Goal: Transaction & Acquisition: Obtain resource

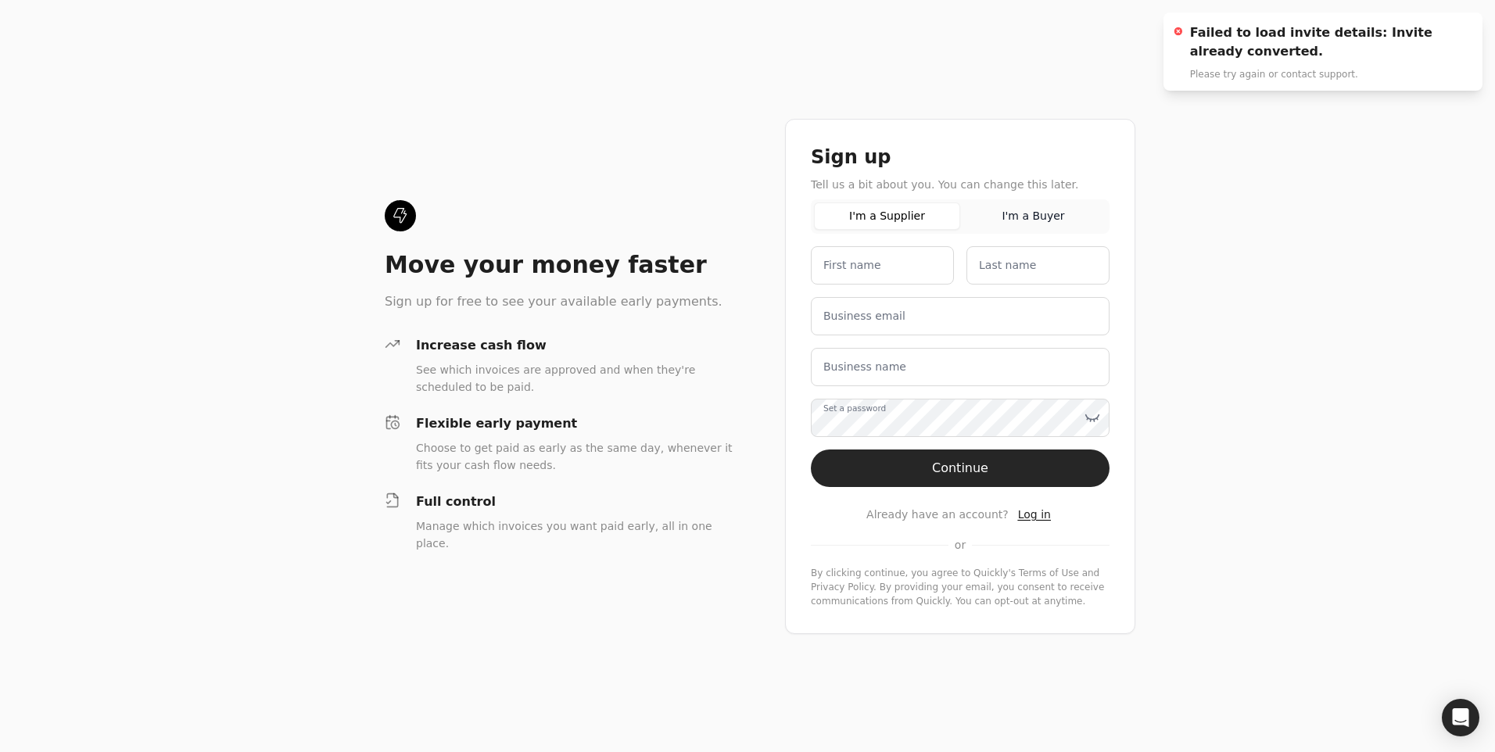
click at [1035, 515] on span "Log in" at bounding box center [1034, 514] width 33 height 13
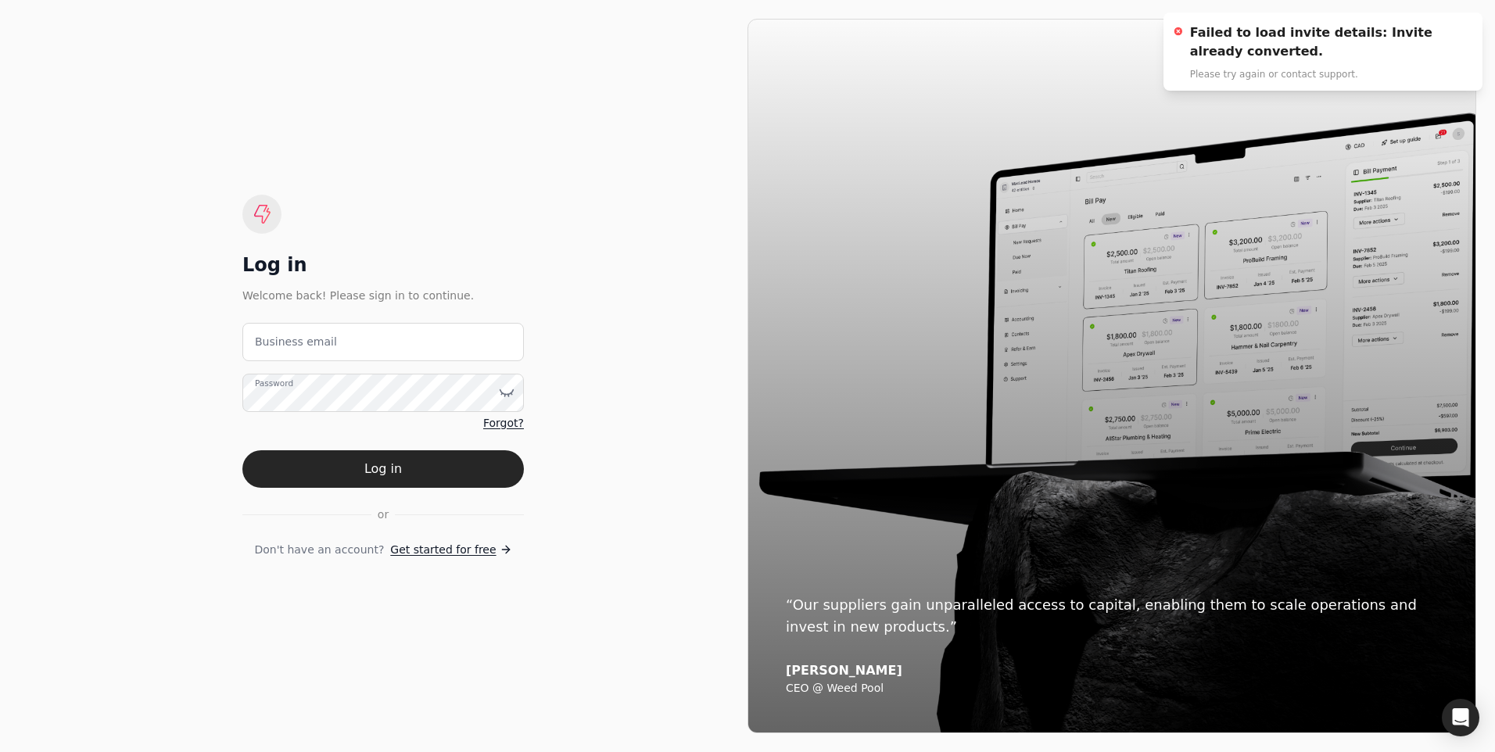
click at [280, 350] on label "Business email" at bounding box center [296, 342] width 82 height 16
click at [280, 350] on email "Business email" at bounding box center [383, 342] width 282 height 38
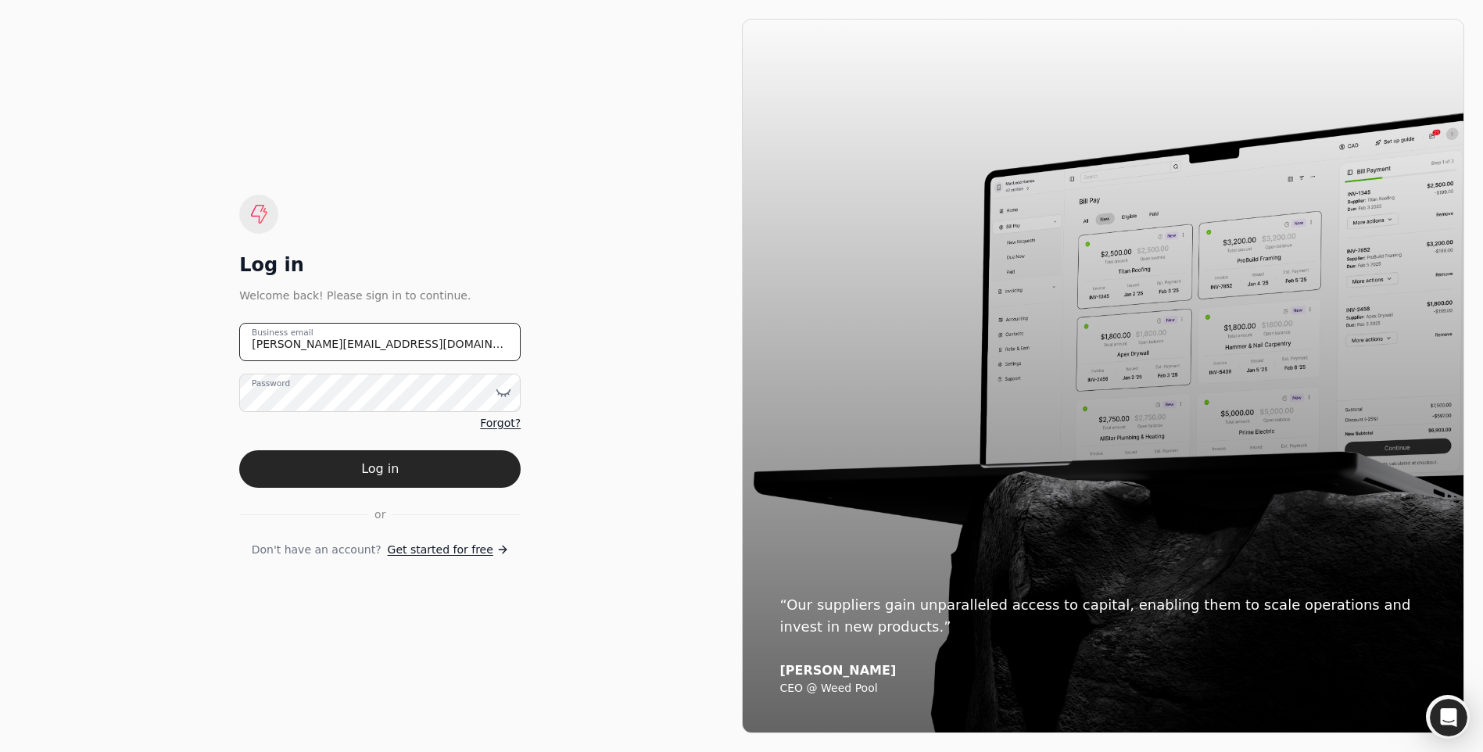
type email "[PERSON_NAME][EMAIL_ADDRESS][DOMAIN_NAME]"
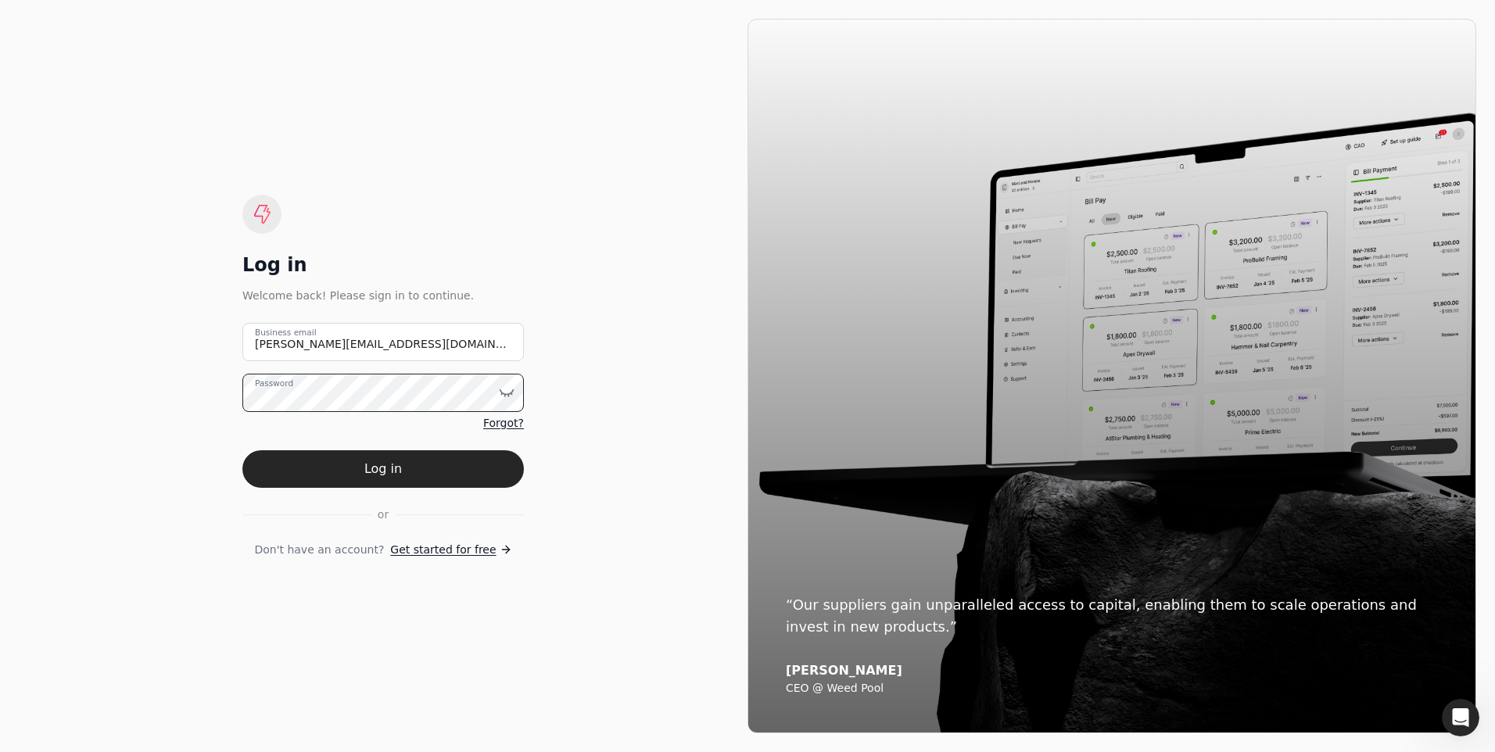
click at [242, 450] on button "Log in" at bounding box center [383, 469] width 282 height 38
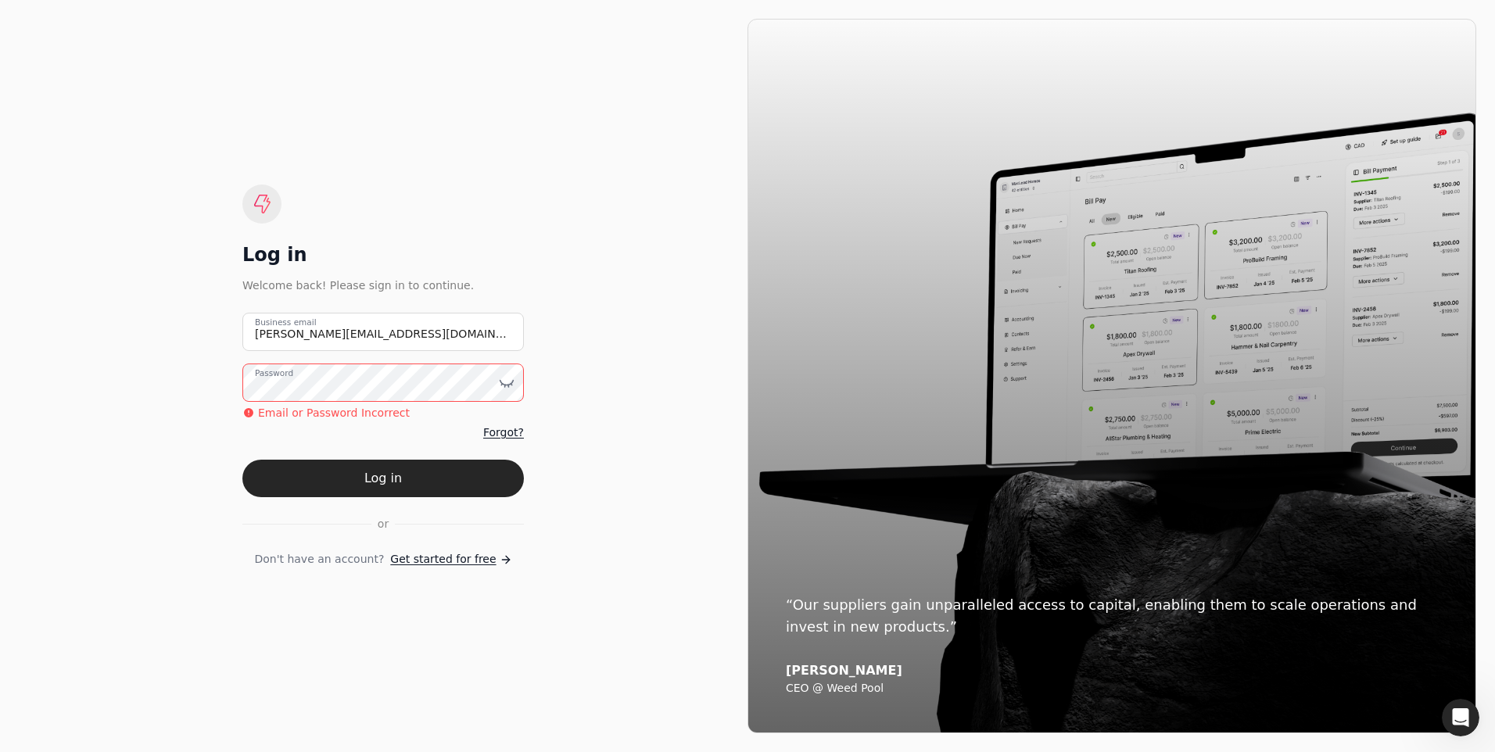
click at [242, 460] on button "Log in" at bounding box center [383, 479] width 282 height 38
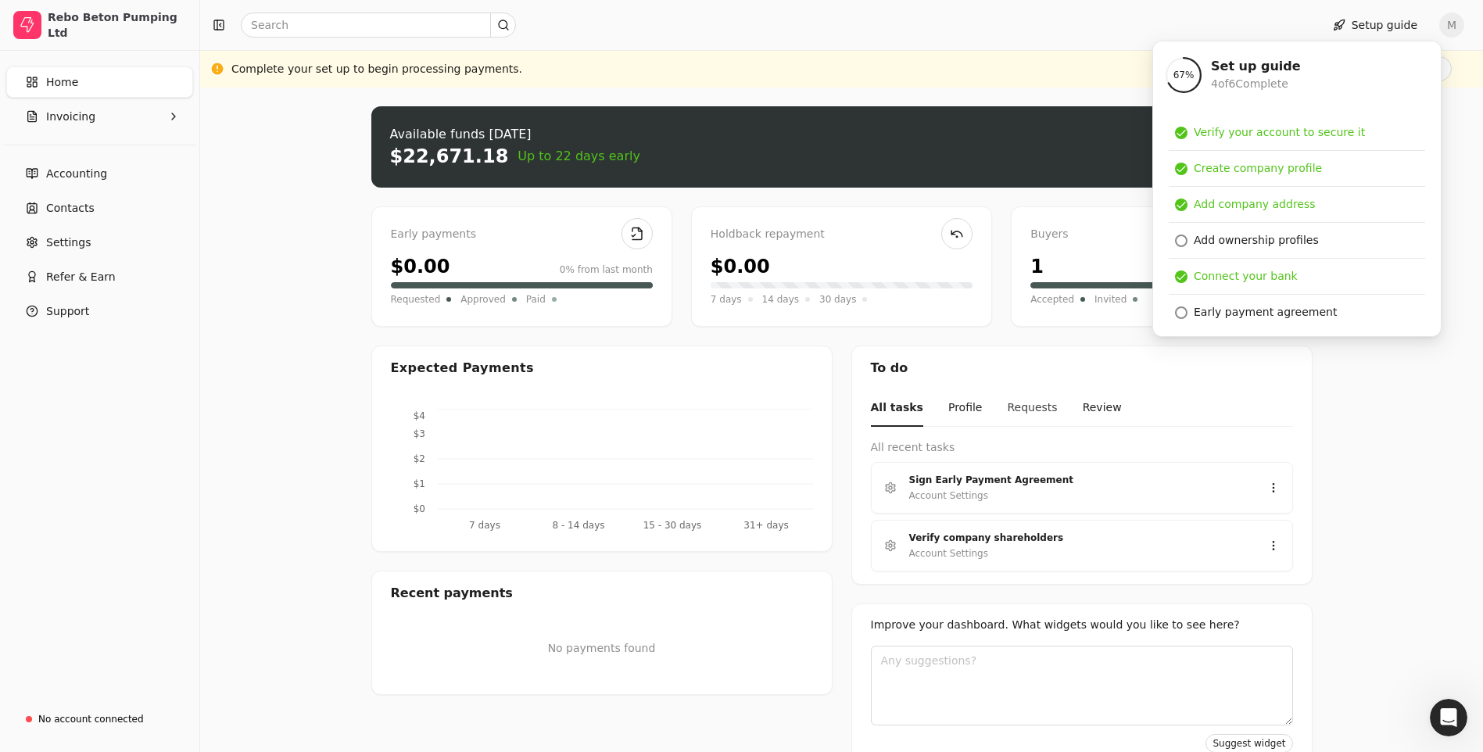
click at [1010, 410] on button "Requests" at bounding box center [1032, 408] width 50 height 37
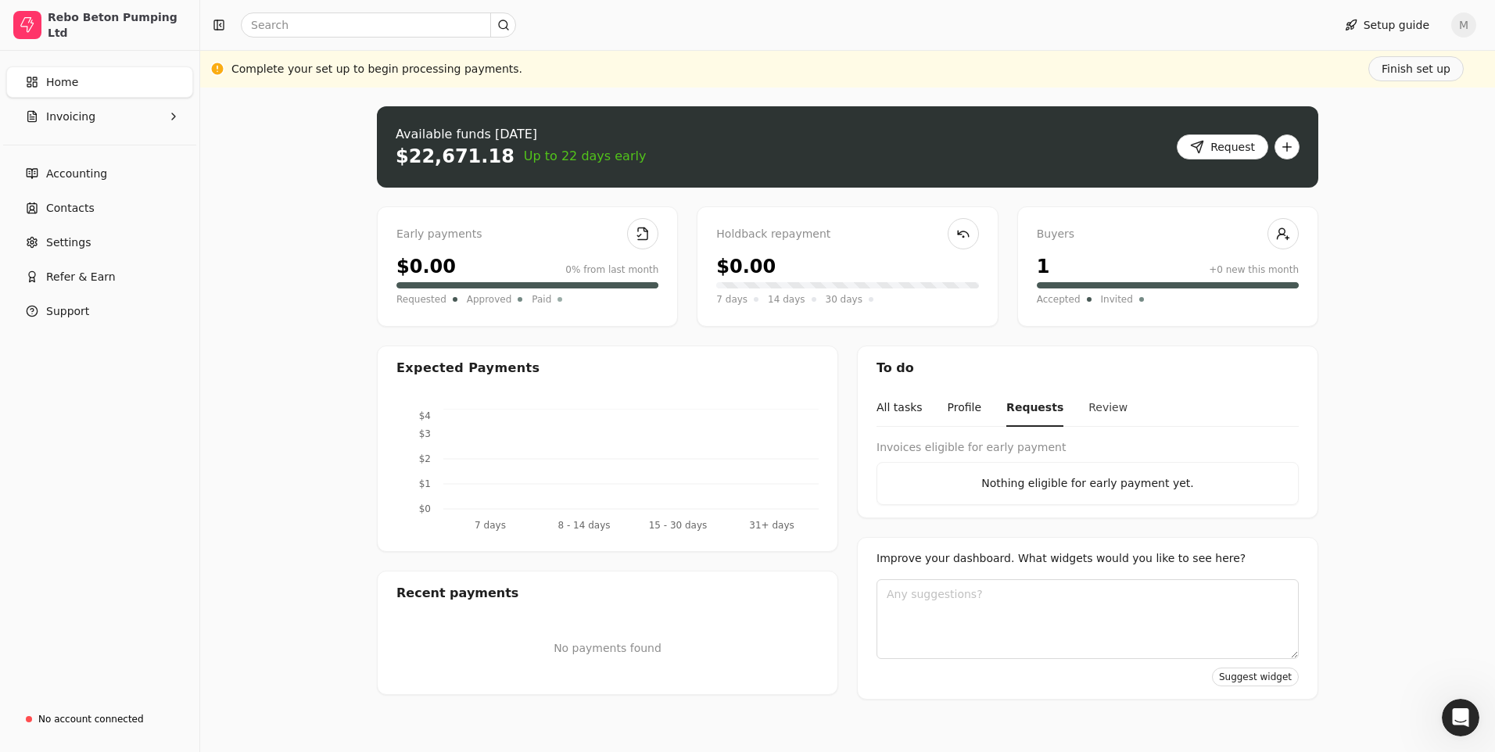
click at [1088, 403] on button "Review" at bounding box center [1107, 408] width 39 height 37
click at [81, 115] on span "Invoicing" at bounding box center [70, 117] width 49 height 16
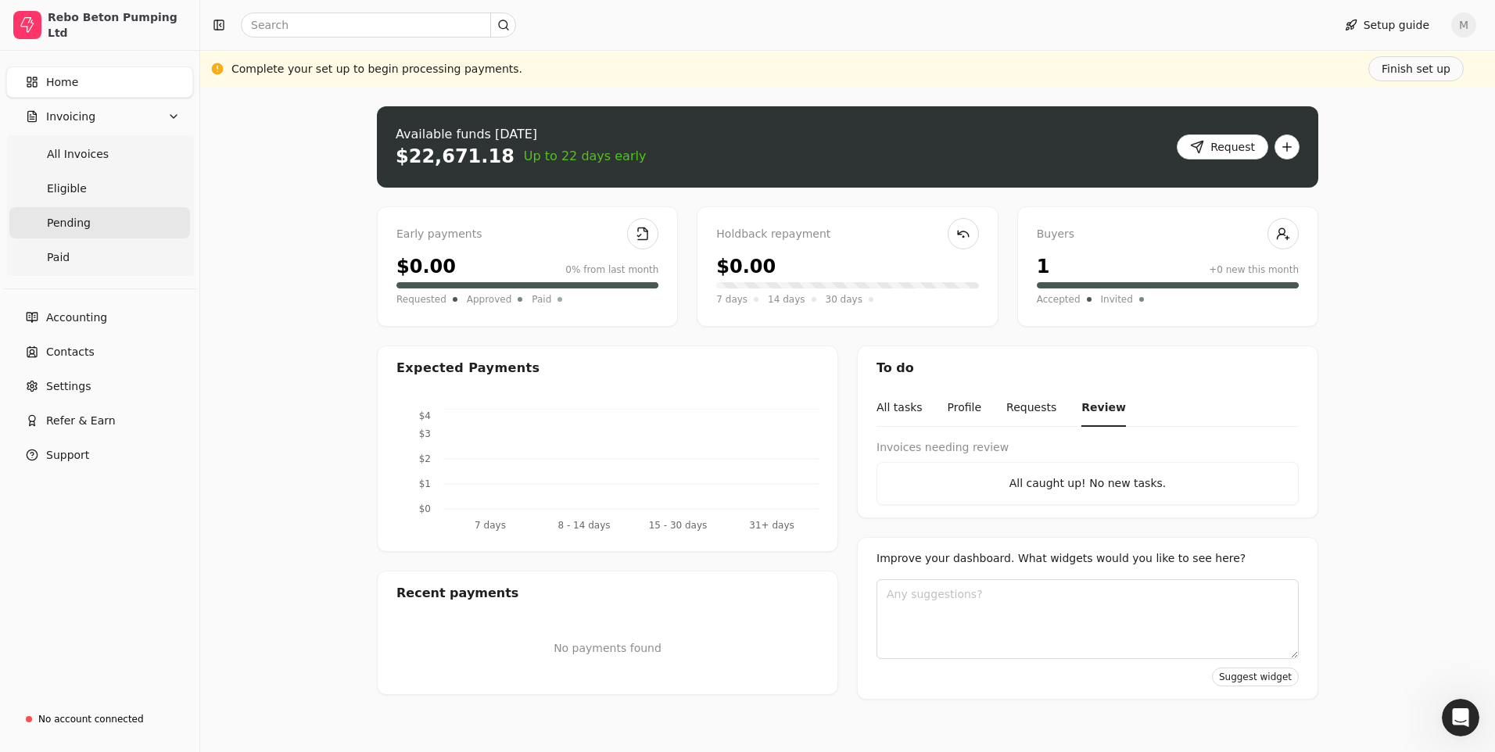
click at [77, 223] on span "Pending" at bounding box center [69, 223] width 44 height 16
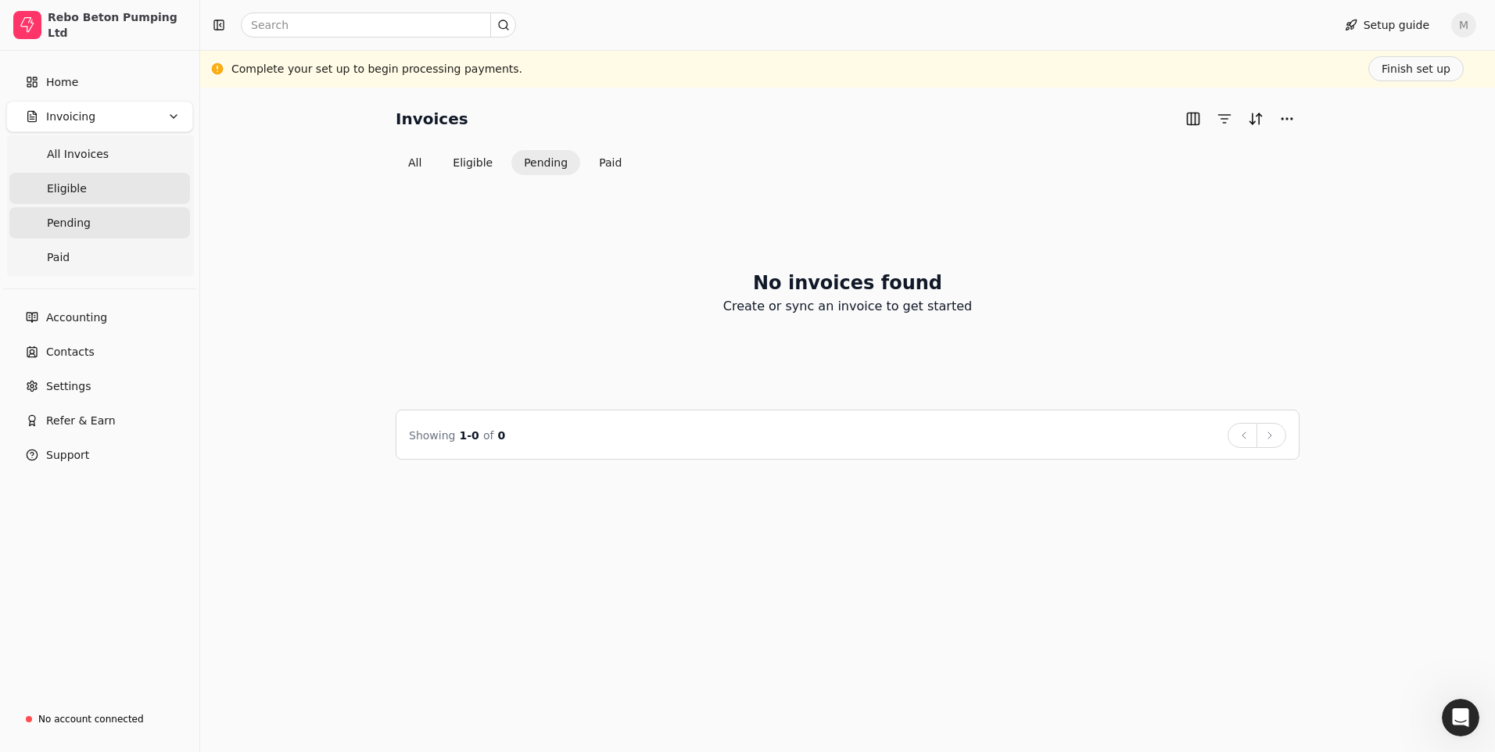
click at [73, 195] on span "Eligible" at bounding box center [67, 189] width 40 height 16
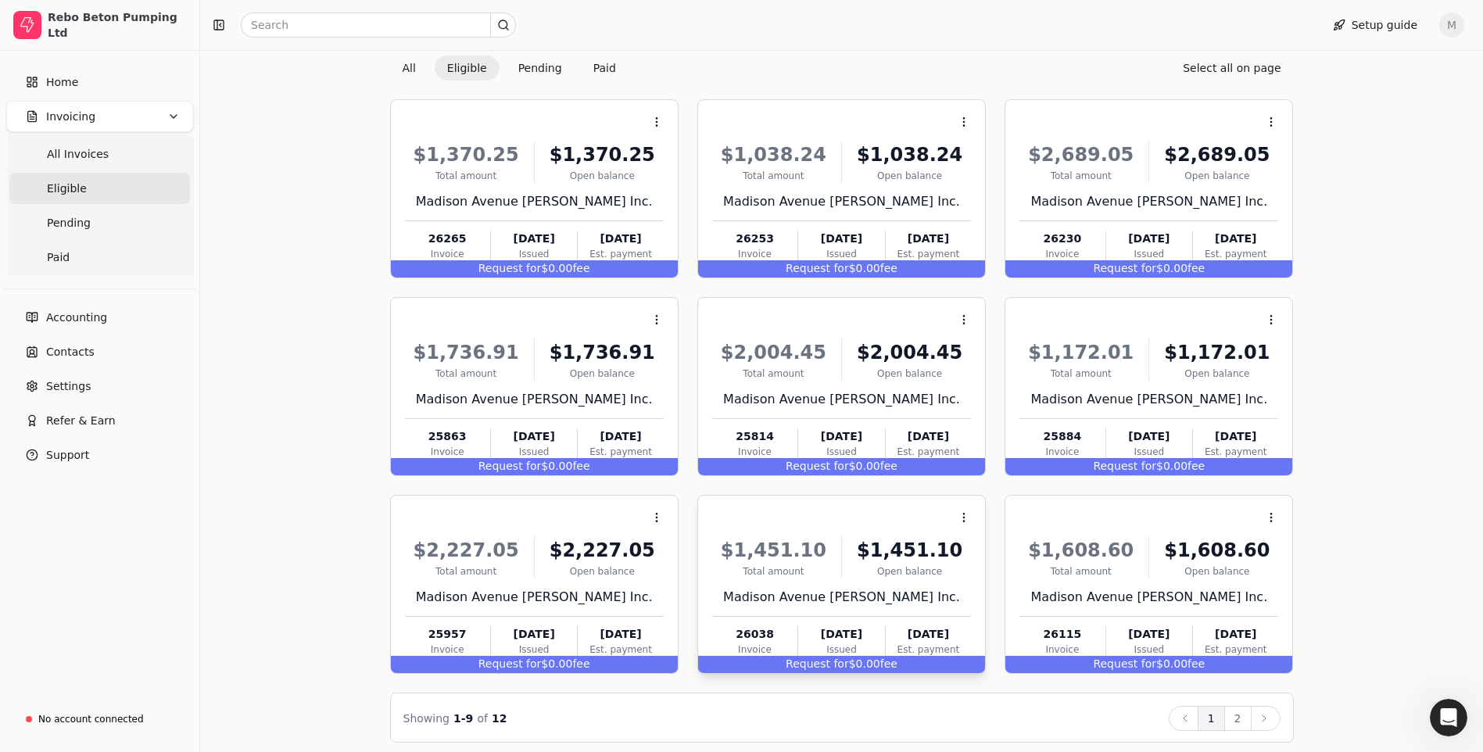
scroll to position [104, 0]
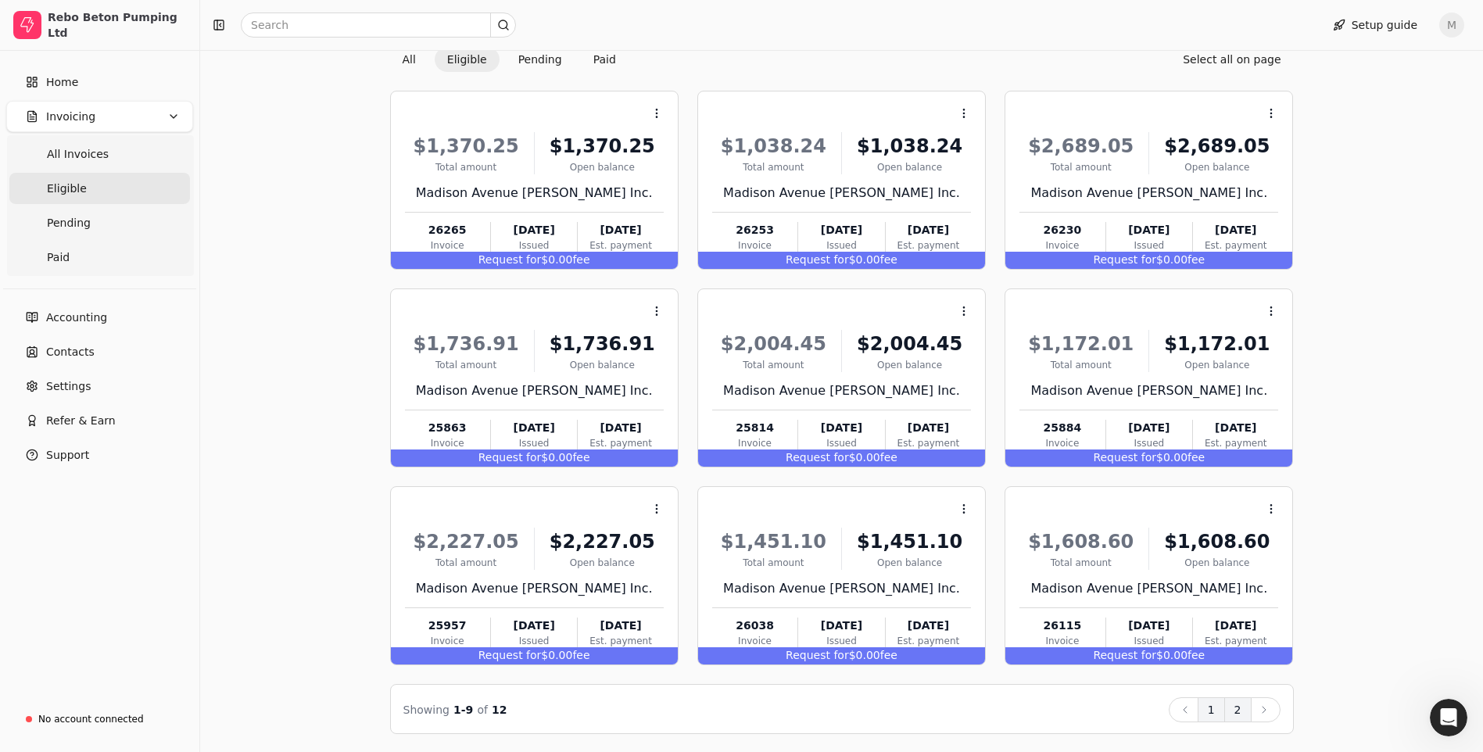
click at [1241, 707] on button "2" at bounding box center [1238, 709] width 27 height 25
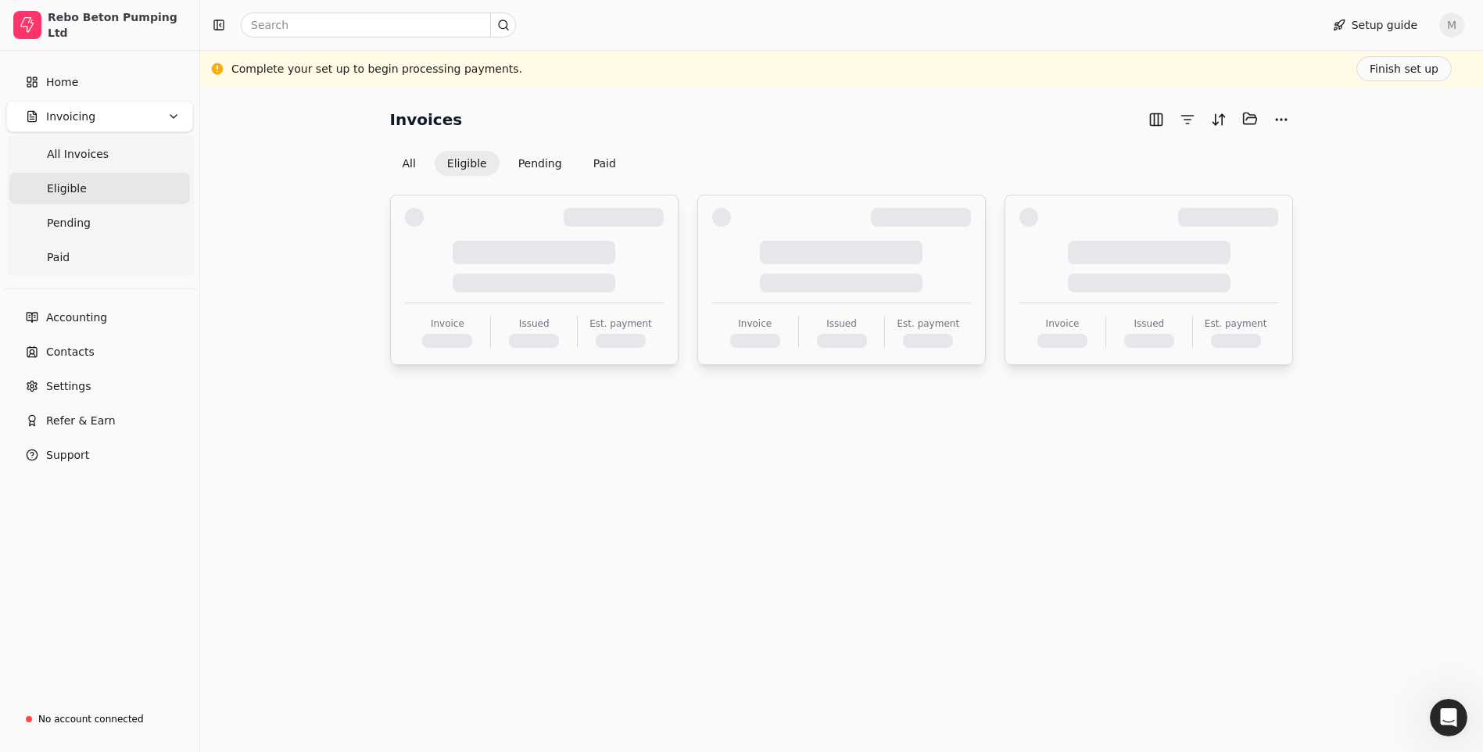
scroll to position [0, 0]
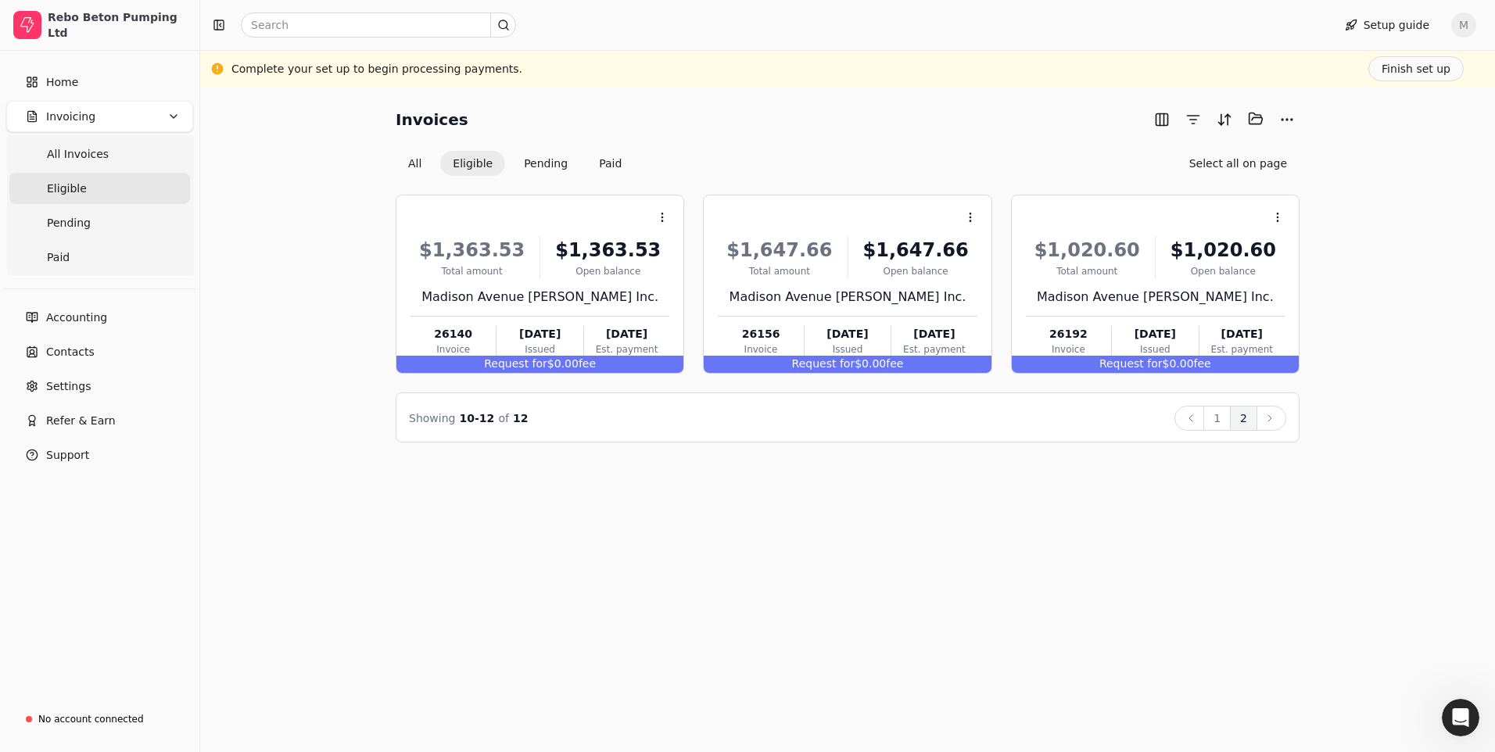
click at [475, 160] on button "Eligible" at bounding box center [472, 163] width 65 height 25
click at [469, 163] on button "Eligible" at bounding box center [472, 163] width 65 height 25
click at [77, 317] on span "Accounting" at bounding box center [76, 318] width 61 height 16
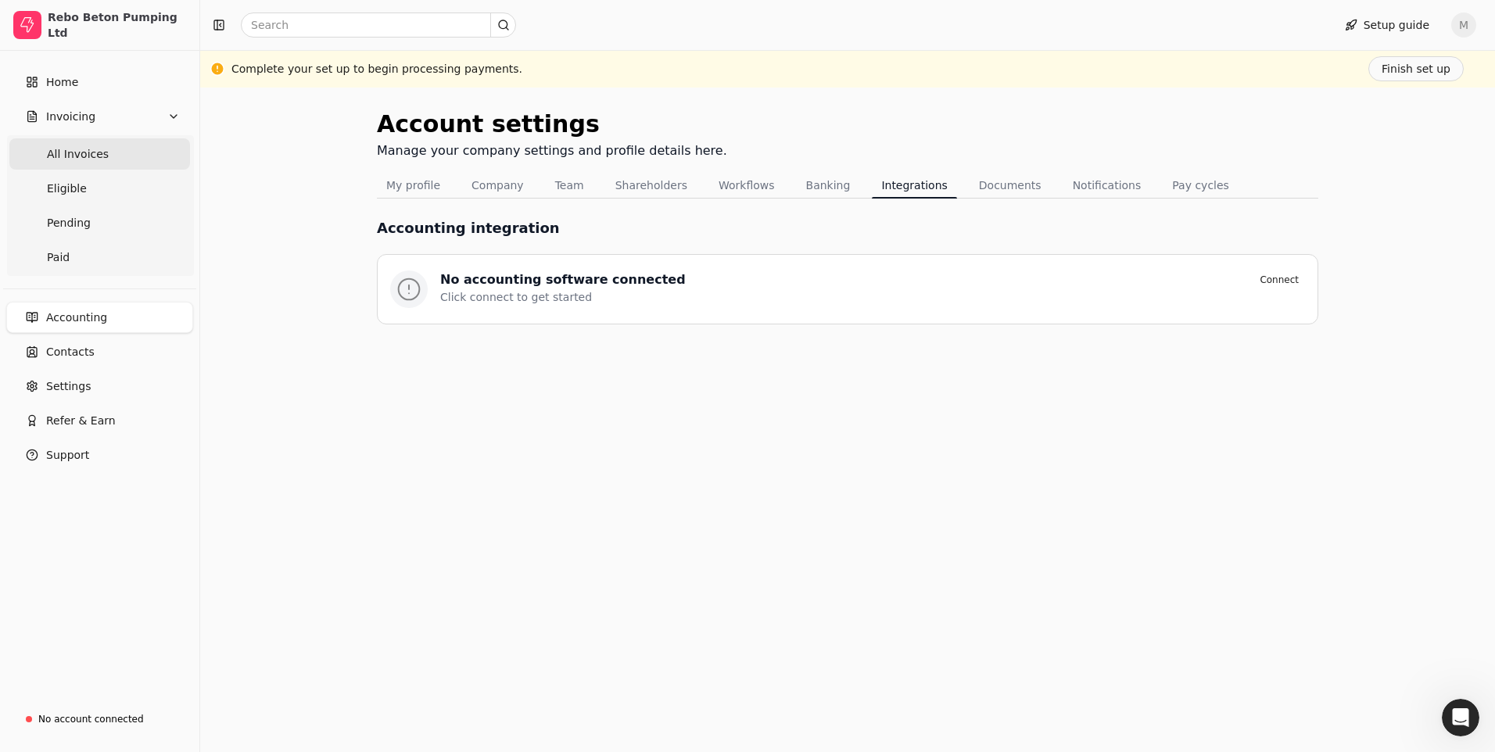
click at [82, 158] on span "All Invoices" at bounding box center [78, 154] width 62 height 16
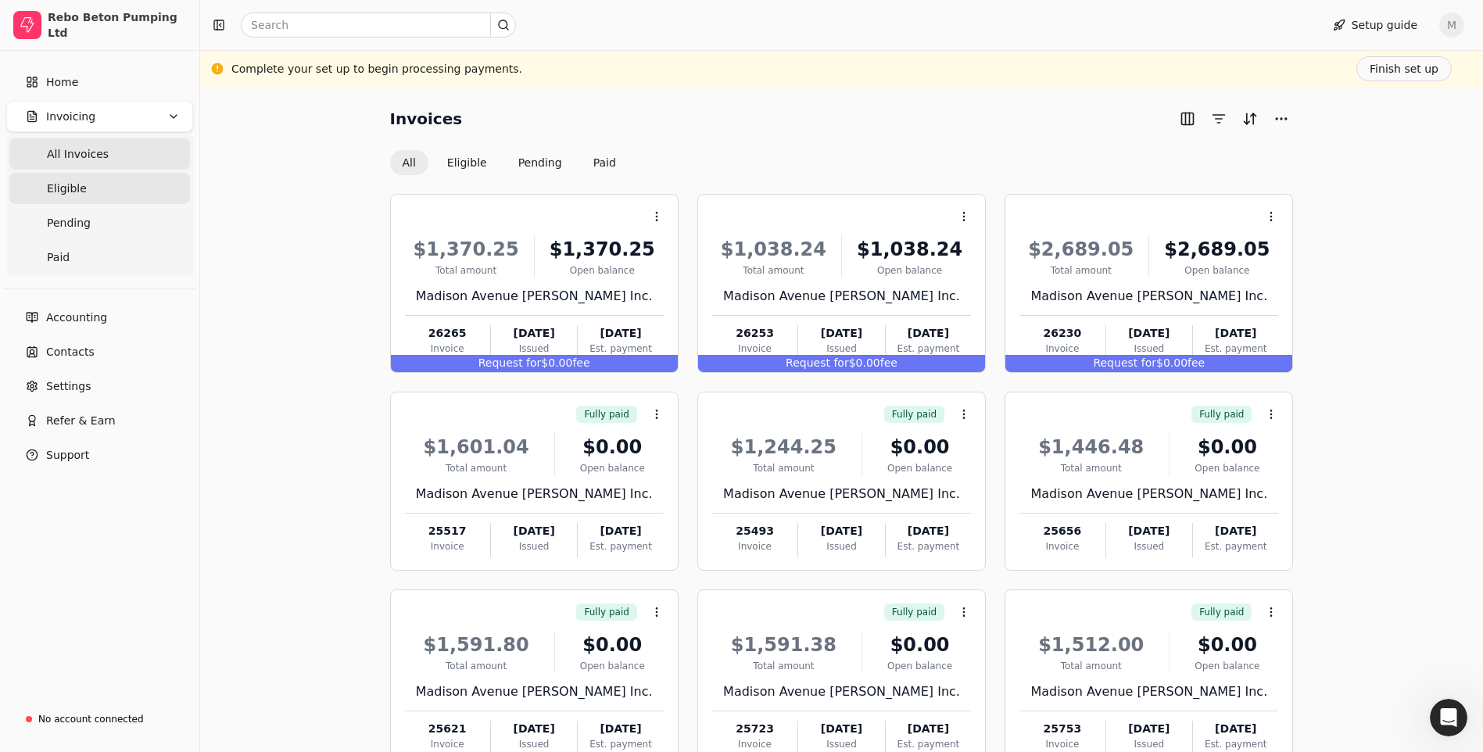
click at [66, 192] on span "Eligible" at bounding box center [67, 189] width 40 height 16
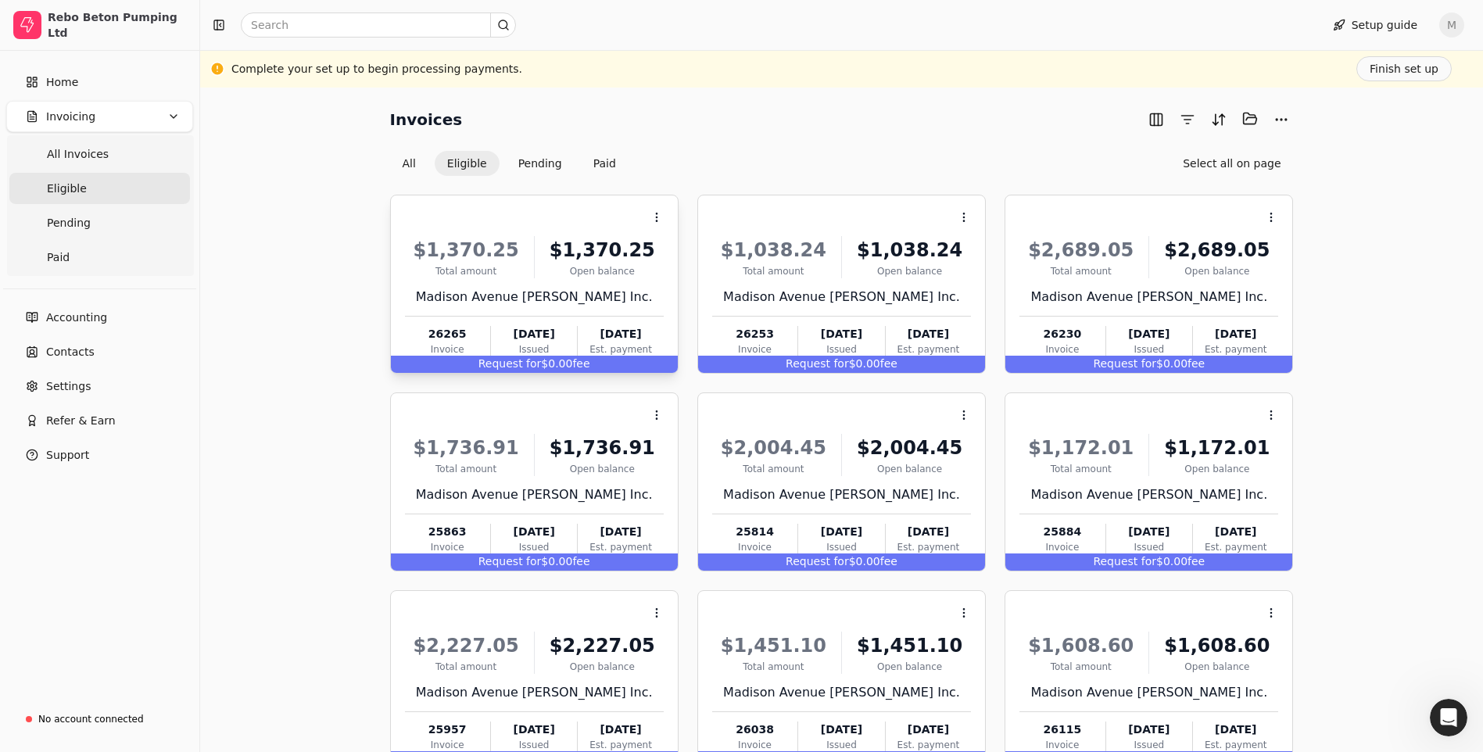
click at [545, 253] on div "$1,370.25" at bounding box center [602, 250] width 123 height 28
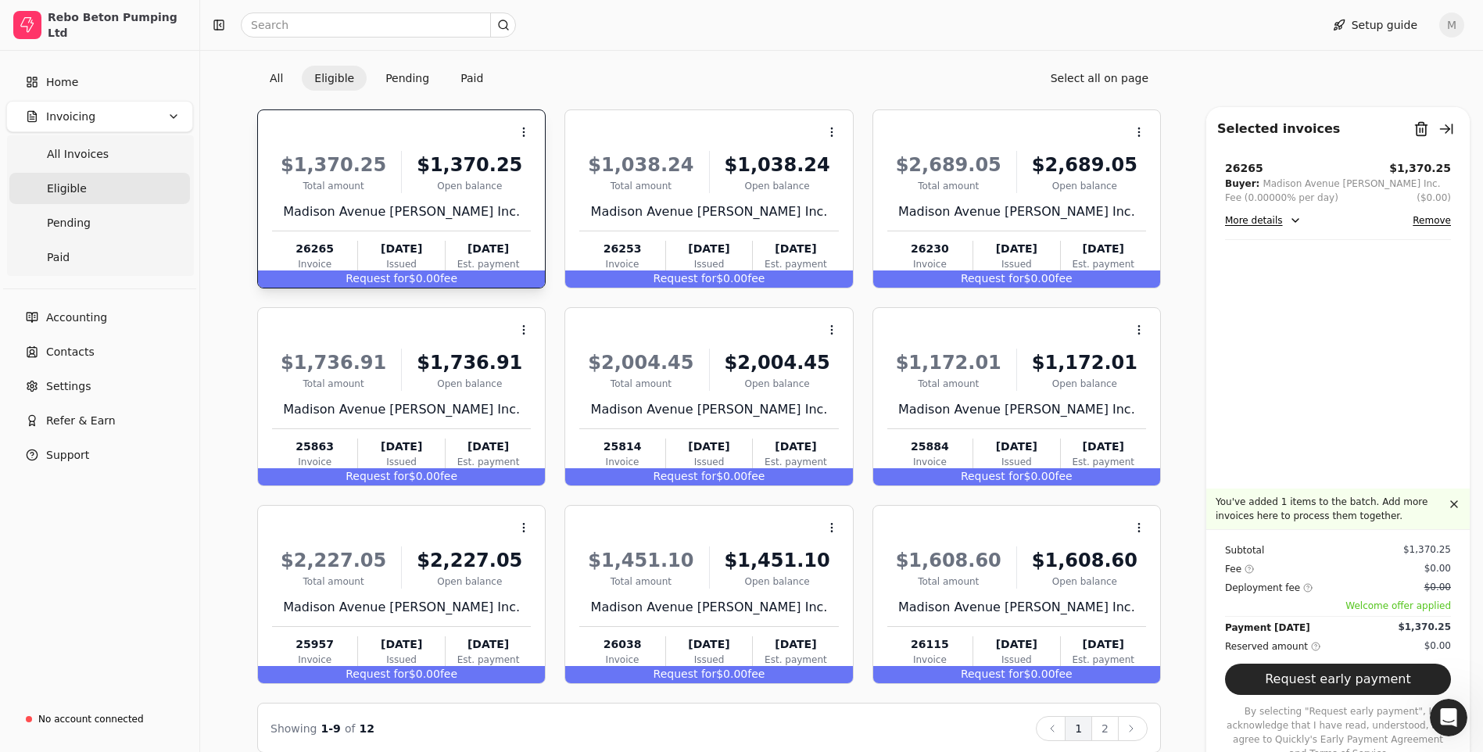
scroll to position [104, 0]
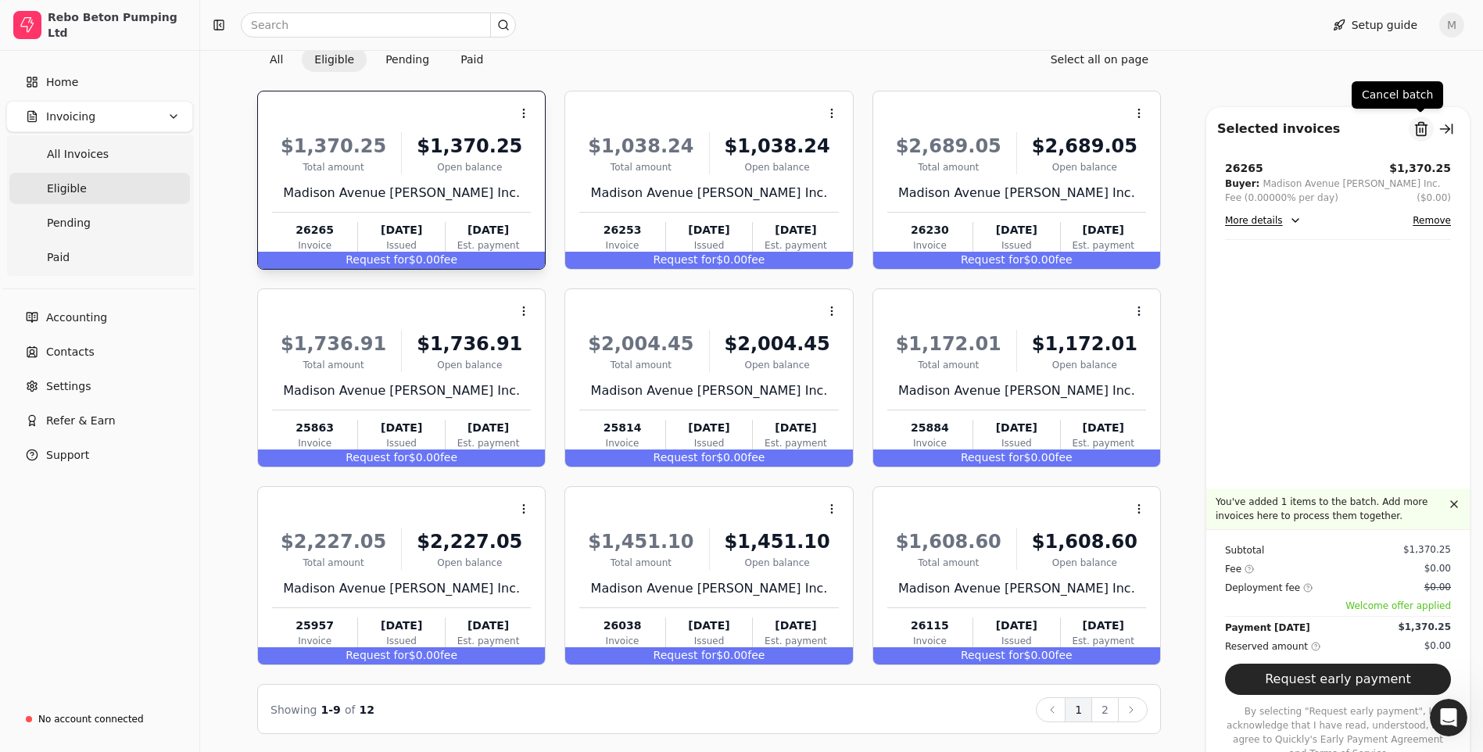
click at [1417, 131] on button "Remove from batch" at bounding box center [1421, 129] width 25 height 25
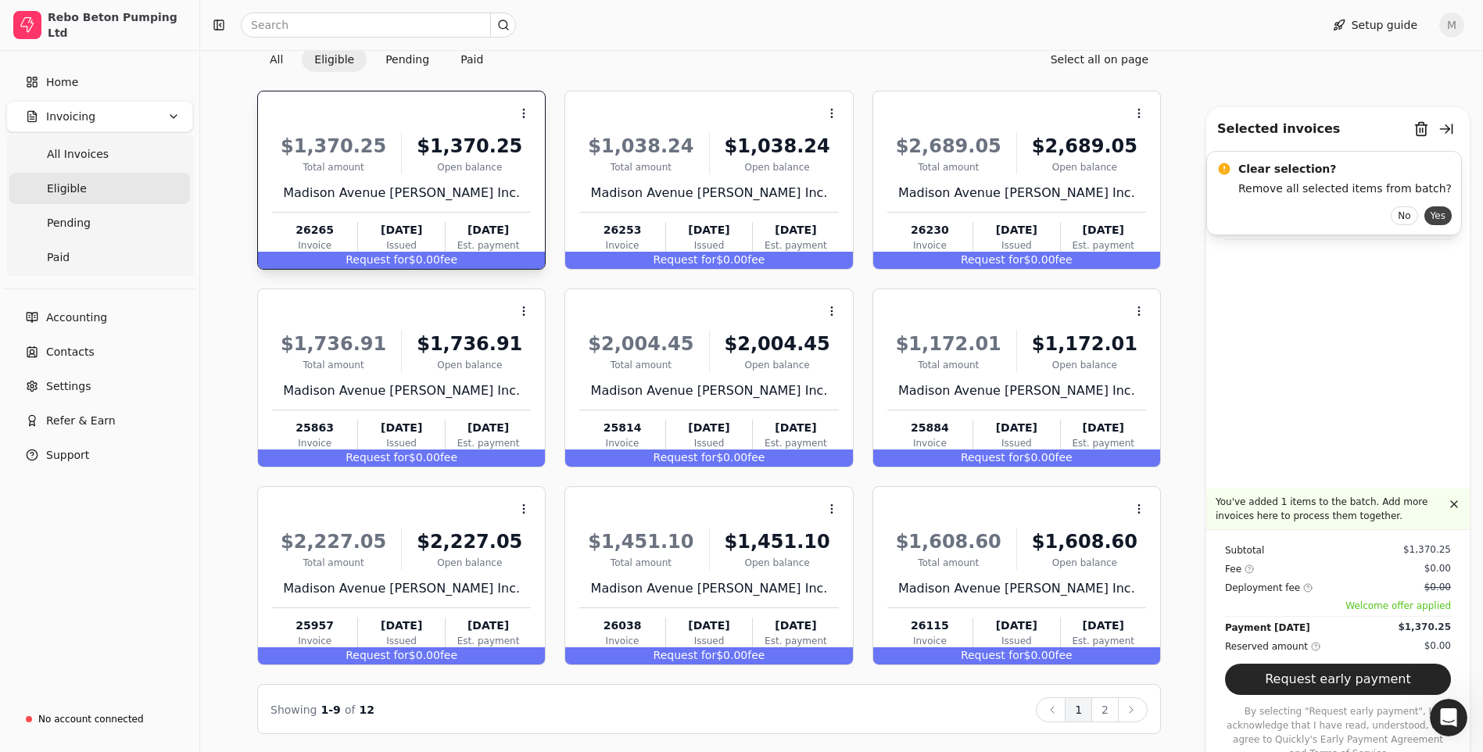
click at [1425, 217] on button "Yes" at bounding box center [1438, 215] width 27 height 19
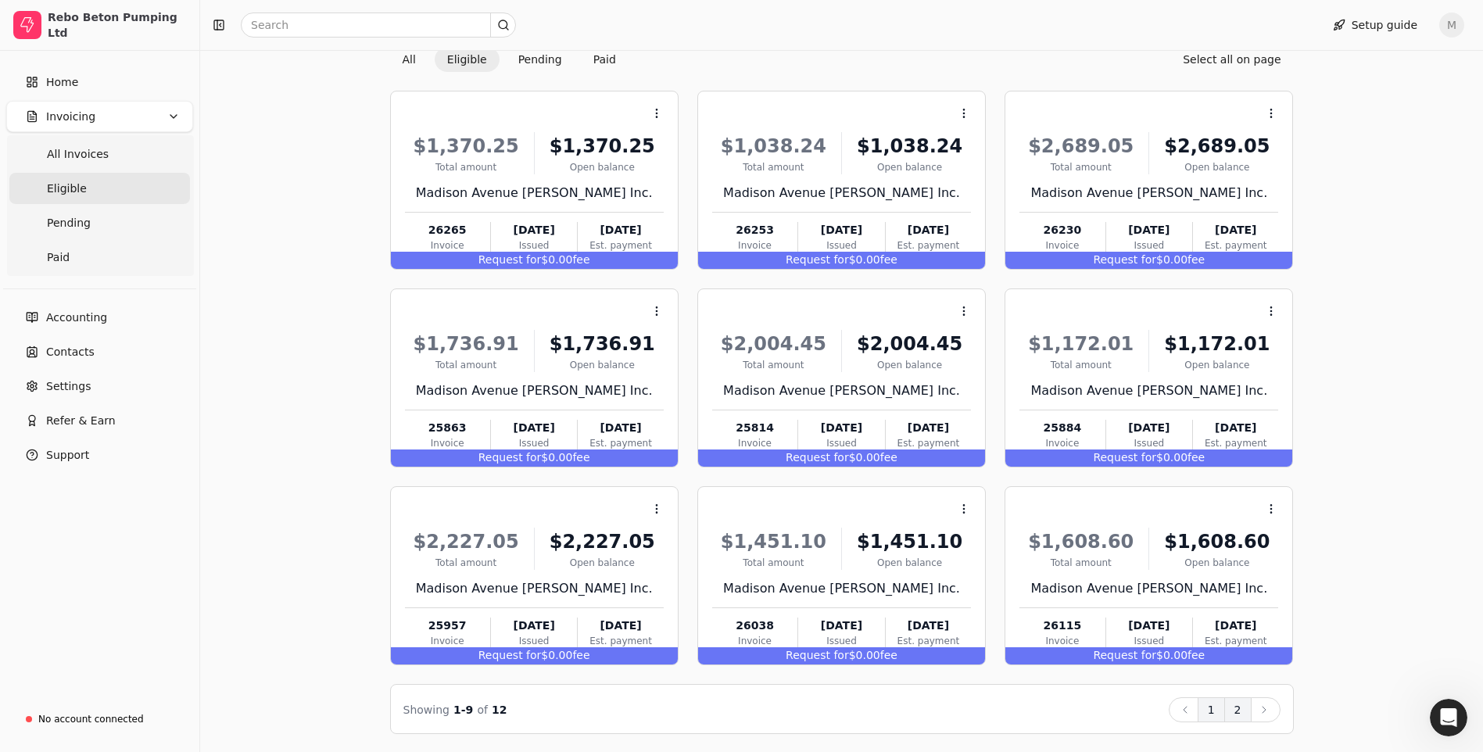
click at [1239, 710] on button "2" at bounding box center [1238, 709] width 27 height 25
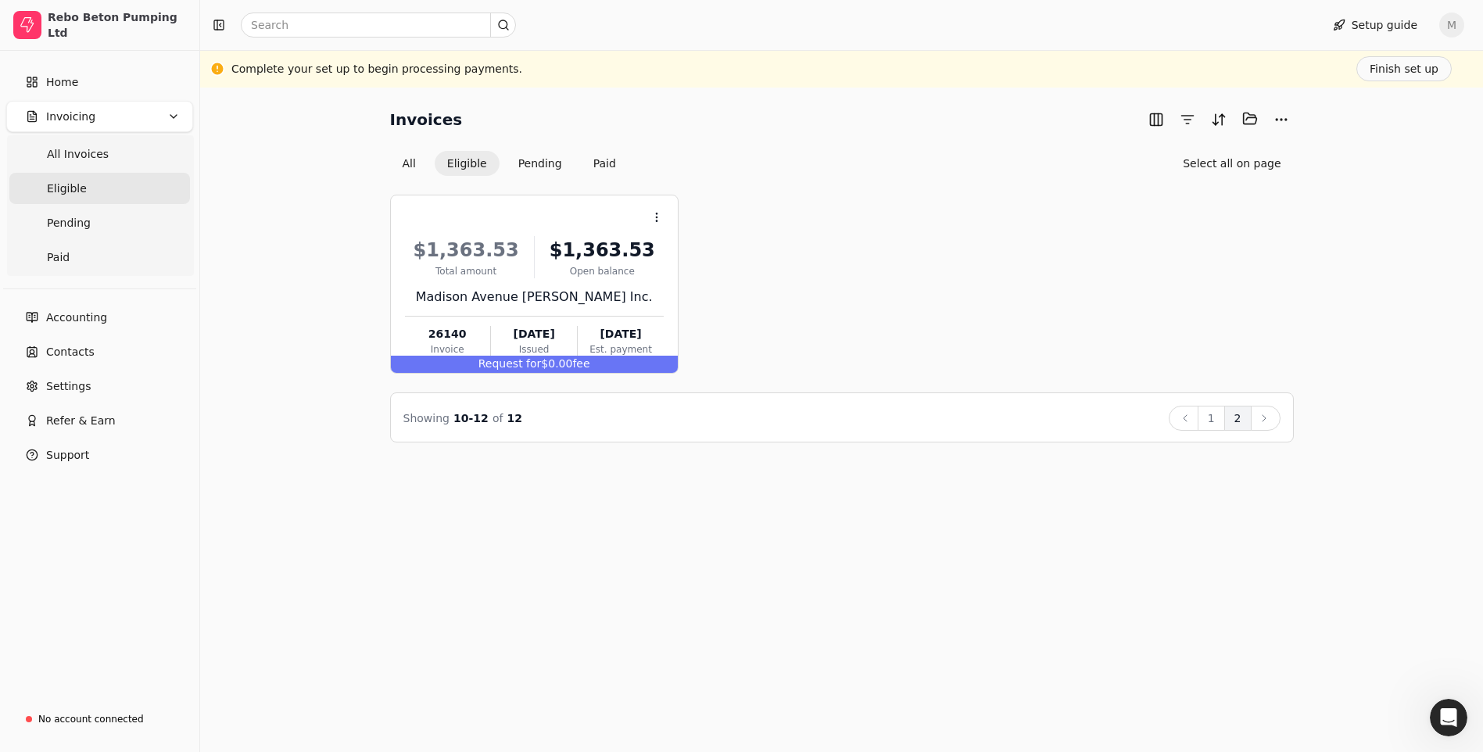
scroll to position [0, 0]
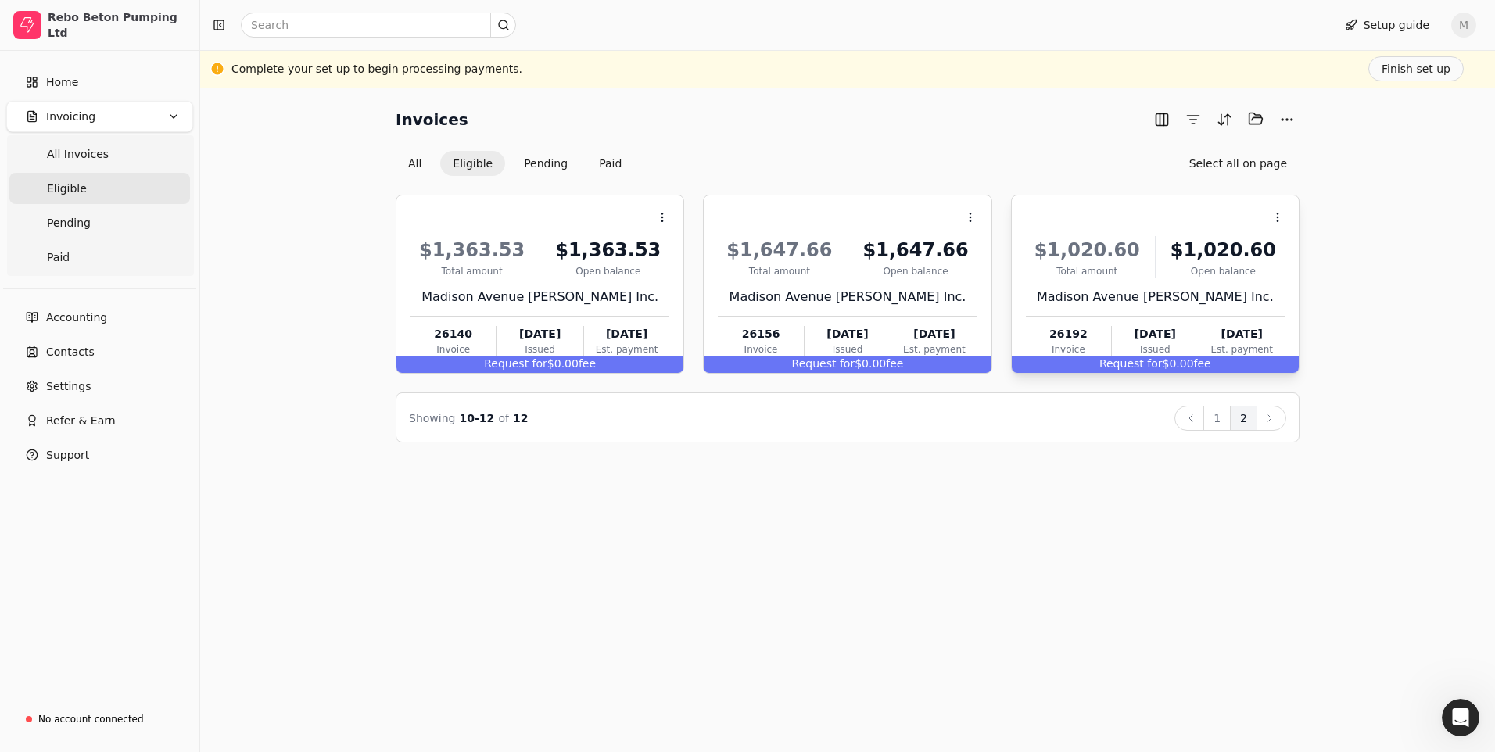
click at [1194, 365] on span "fee" at bounding box center [1202, 363] width 17 height 13
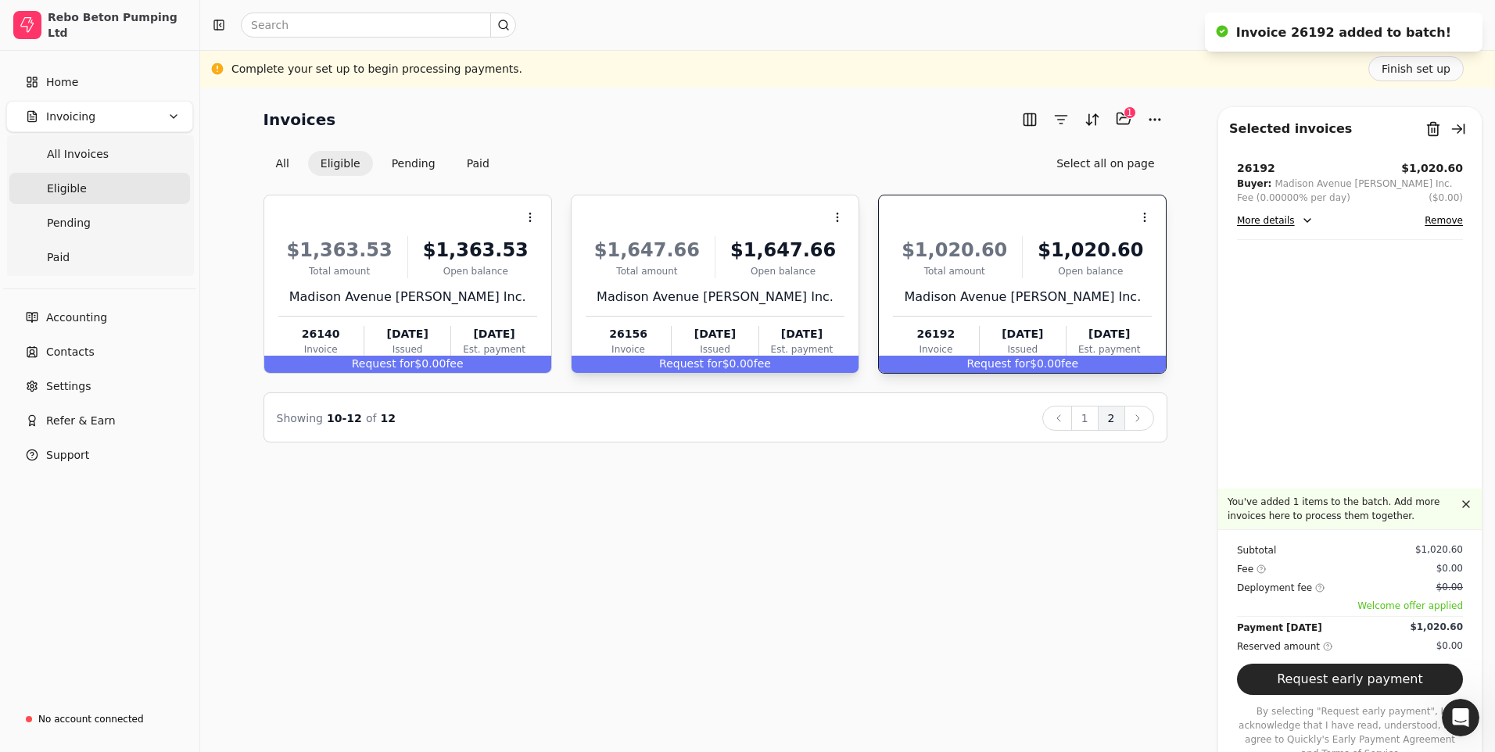
click at [757, 366] on span "fee" at bounding box center [762, 363] width 17 height 13
click at [425, 357] on div "Request for $0.00 fee" at bounding box center [407, 364] width 287 height 17
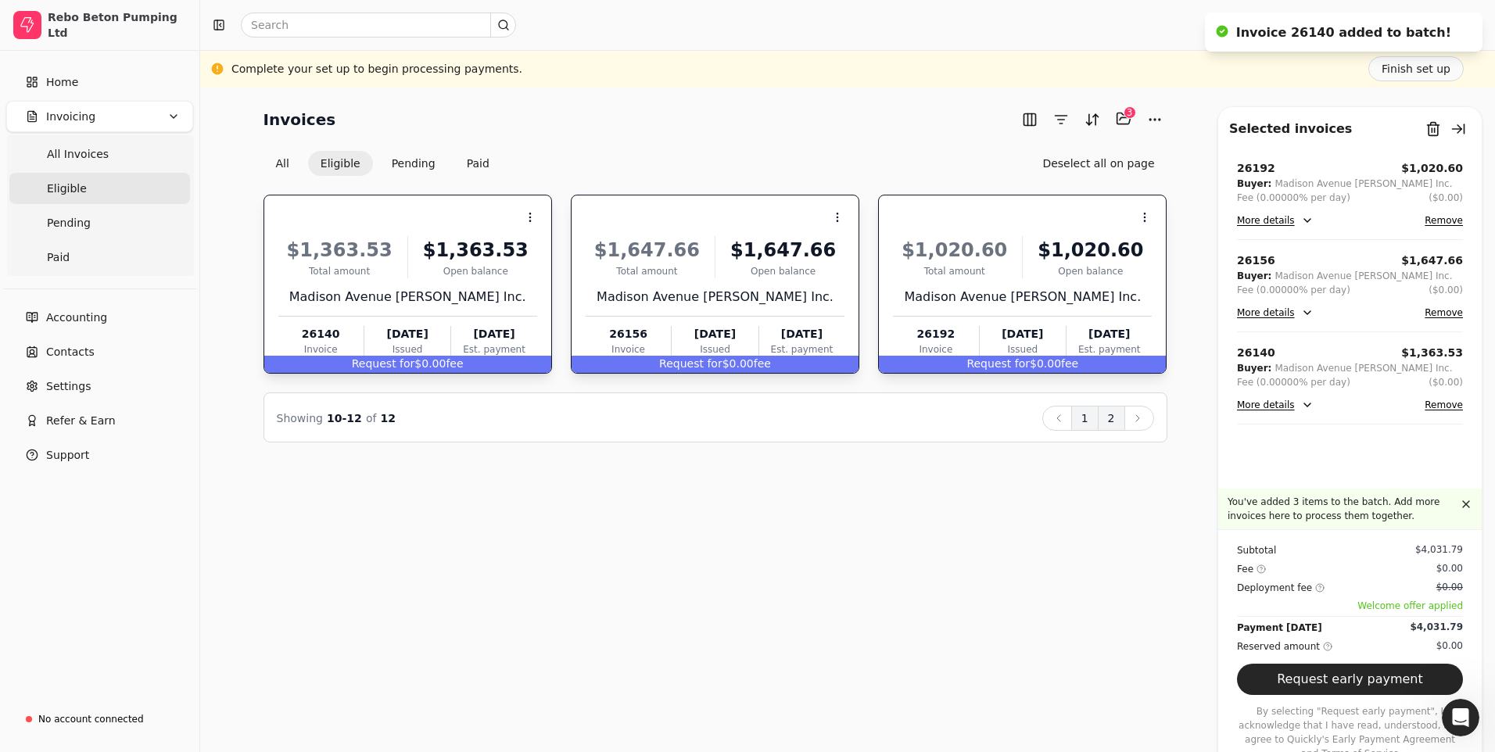
click at [1085, 417] on button "1" at bounding box center [1084, 418] width 27 height 25
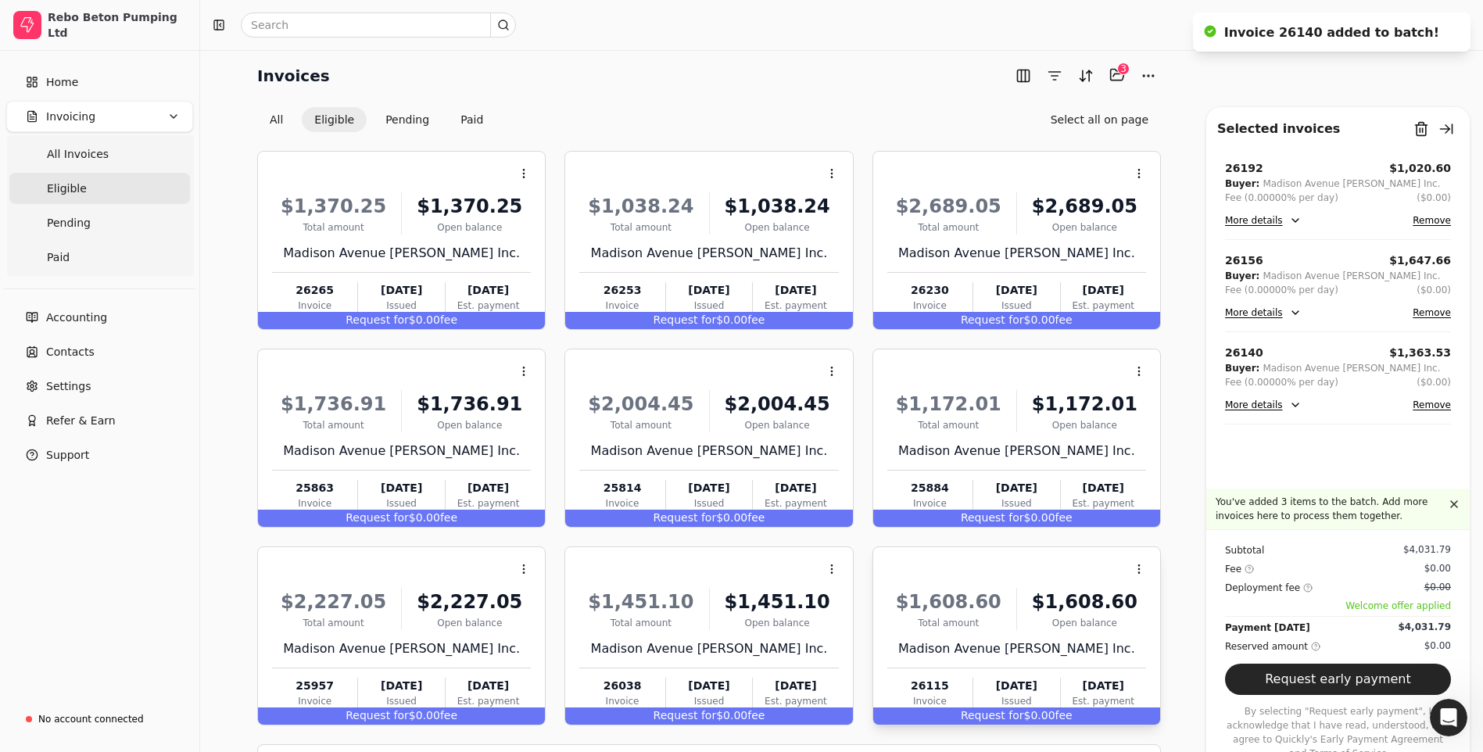
scroll to position [104, 0]
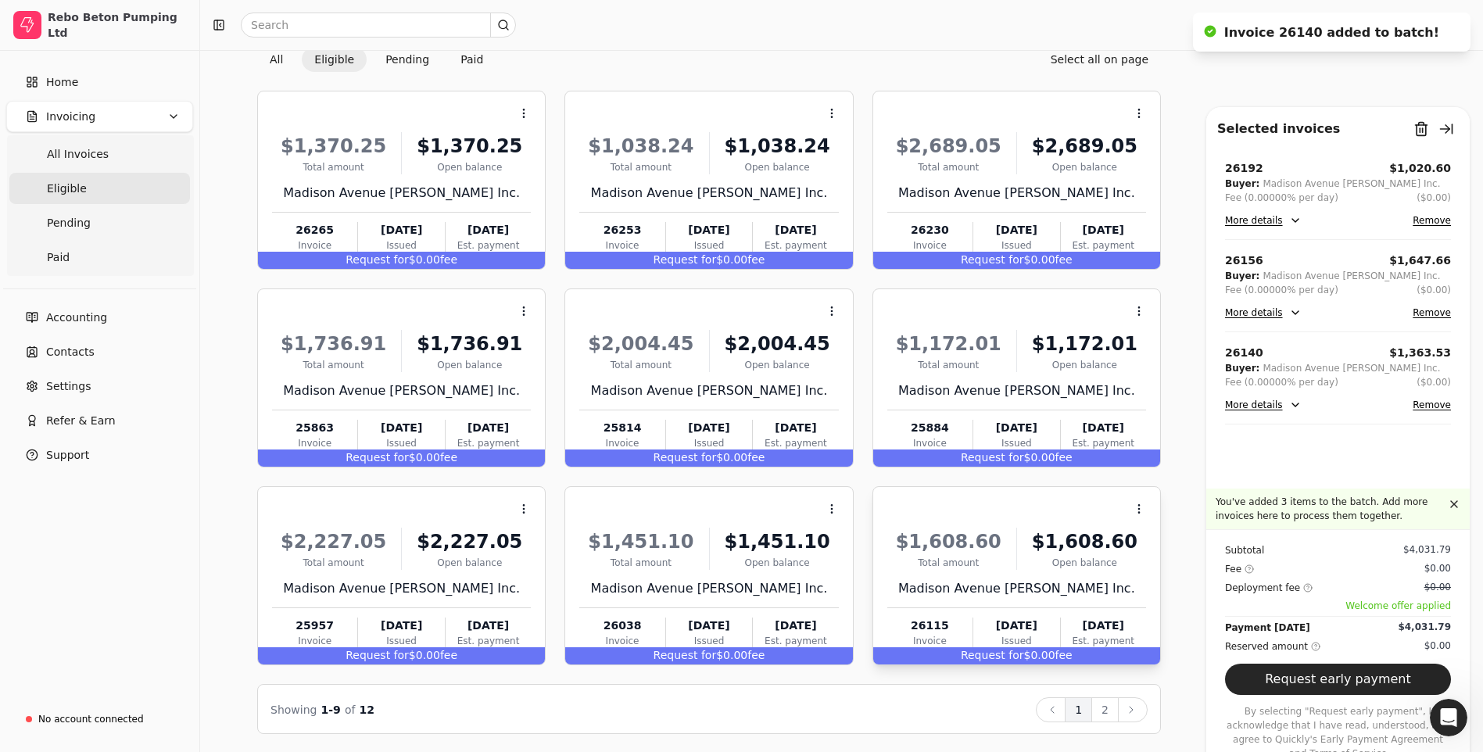
click at [992, 656] on span "Request for" at bounding box center [992, 655] width 63 height 13
click at [788, 654] on div "Request for $0.00 fee" at bounding box center [708, 655] width 287 height 17
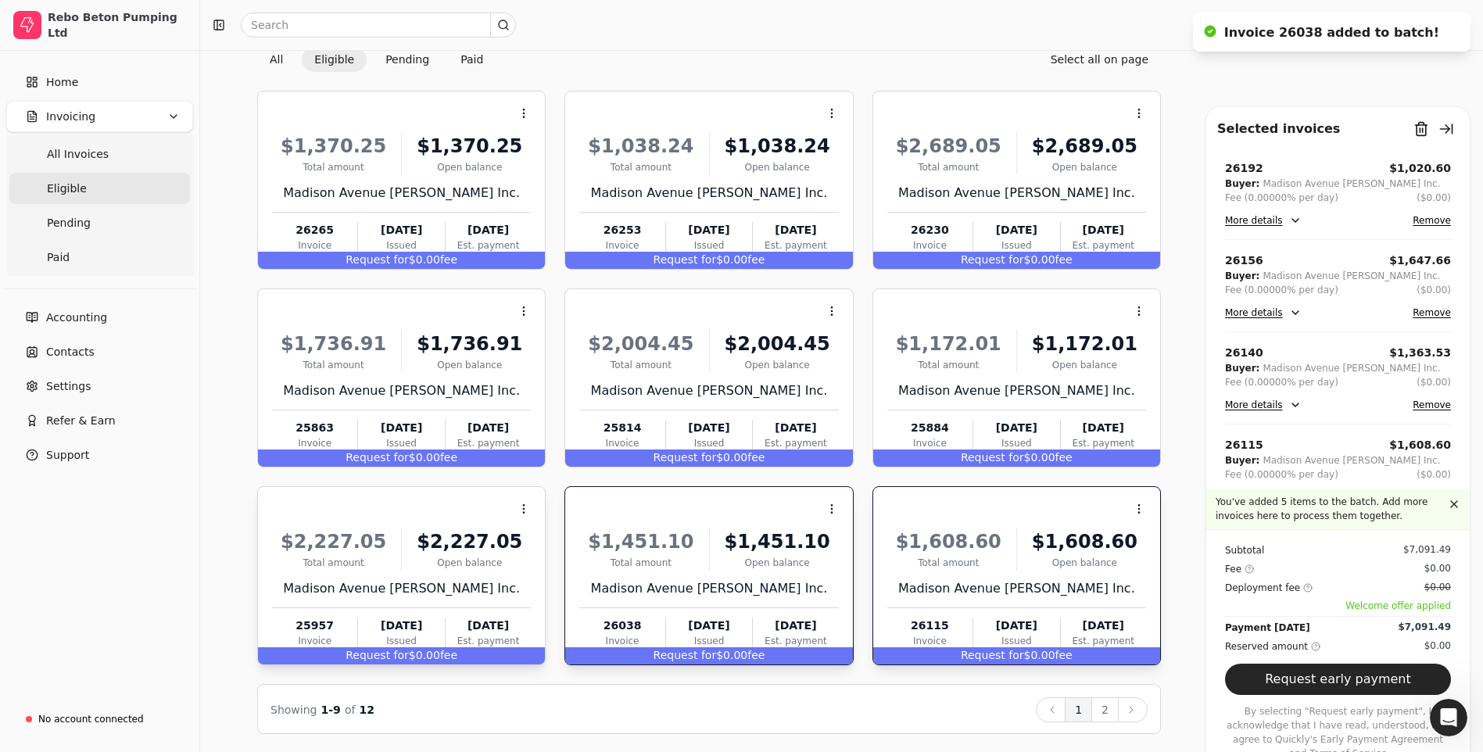
click at [468, 653] on div "Request for $0.00 fee" at bounding box center [401, 655] width 287 height 17
click at [460, 459] on div "Request for $0.00 fee" at bounding box center [401, 458] width 287 height 17
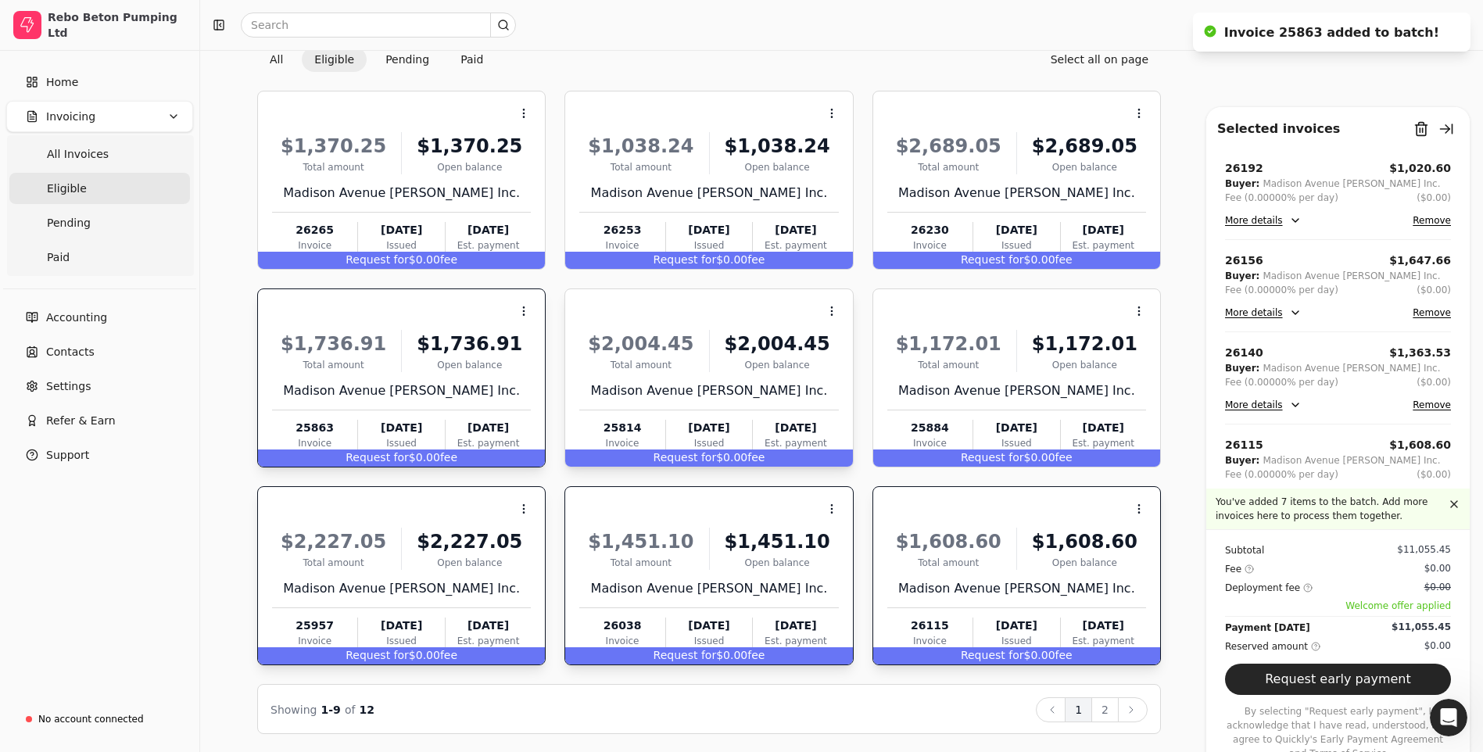
click at [724, 454] on div "Request for $0.00 fee" at bounding box center [708, 458] width 287 height 17
click at [1024, 457] on span "Request for" at bounding box center [992, 457] width 63 height 13
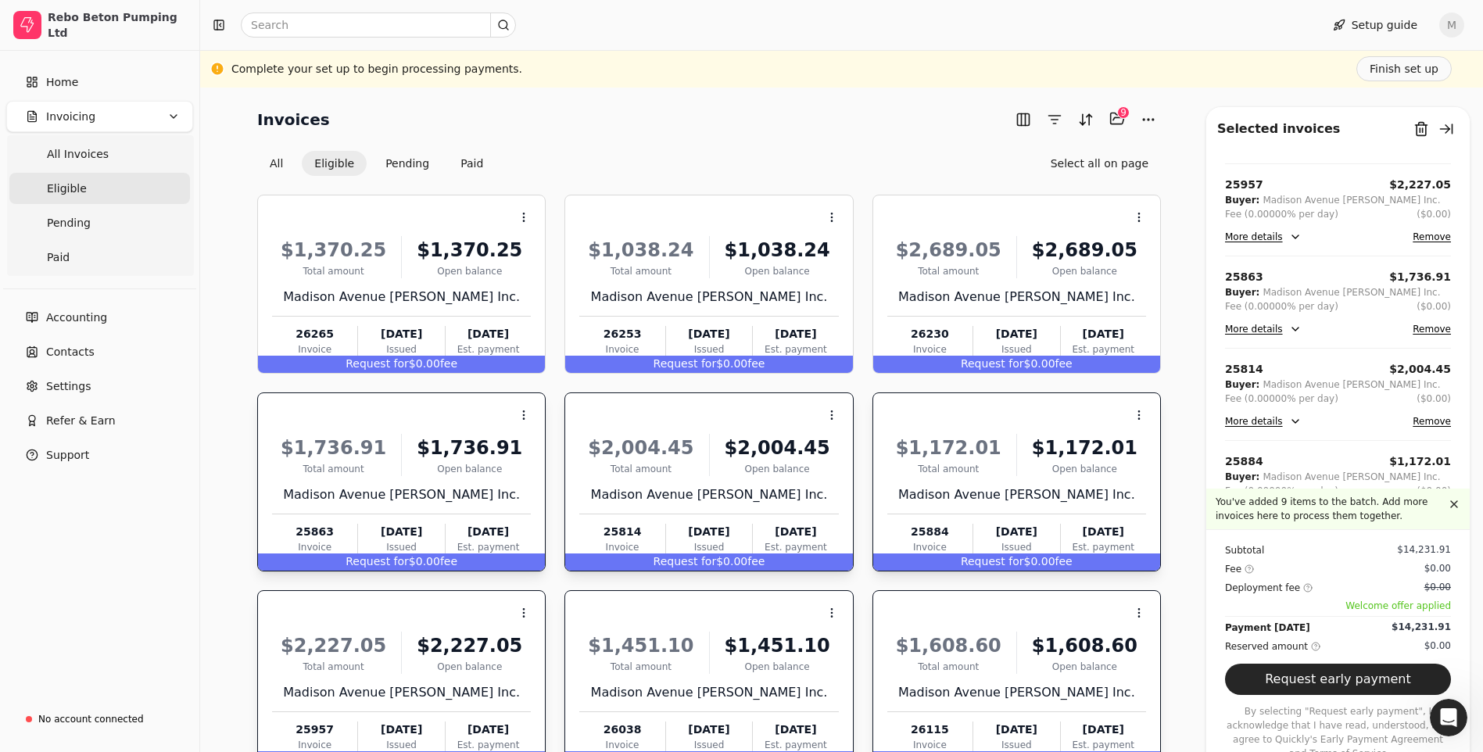
scroll to position [477, 0]
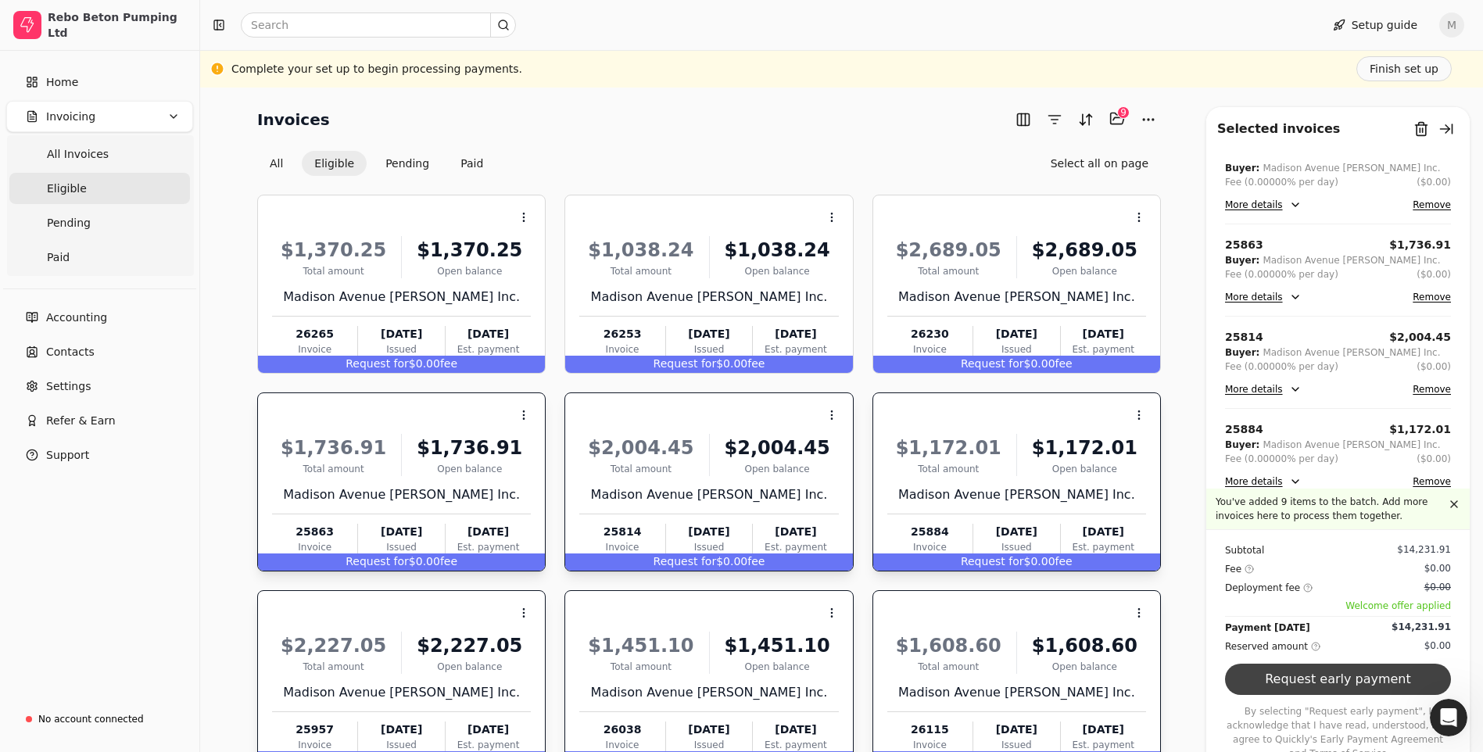
click at [1317, 690] on button "Request early payment" at bounding box center [1338, 679] width 226 height 31
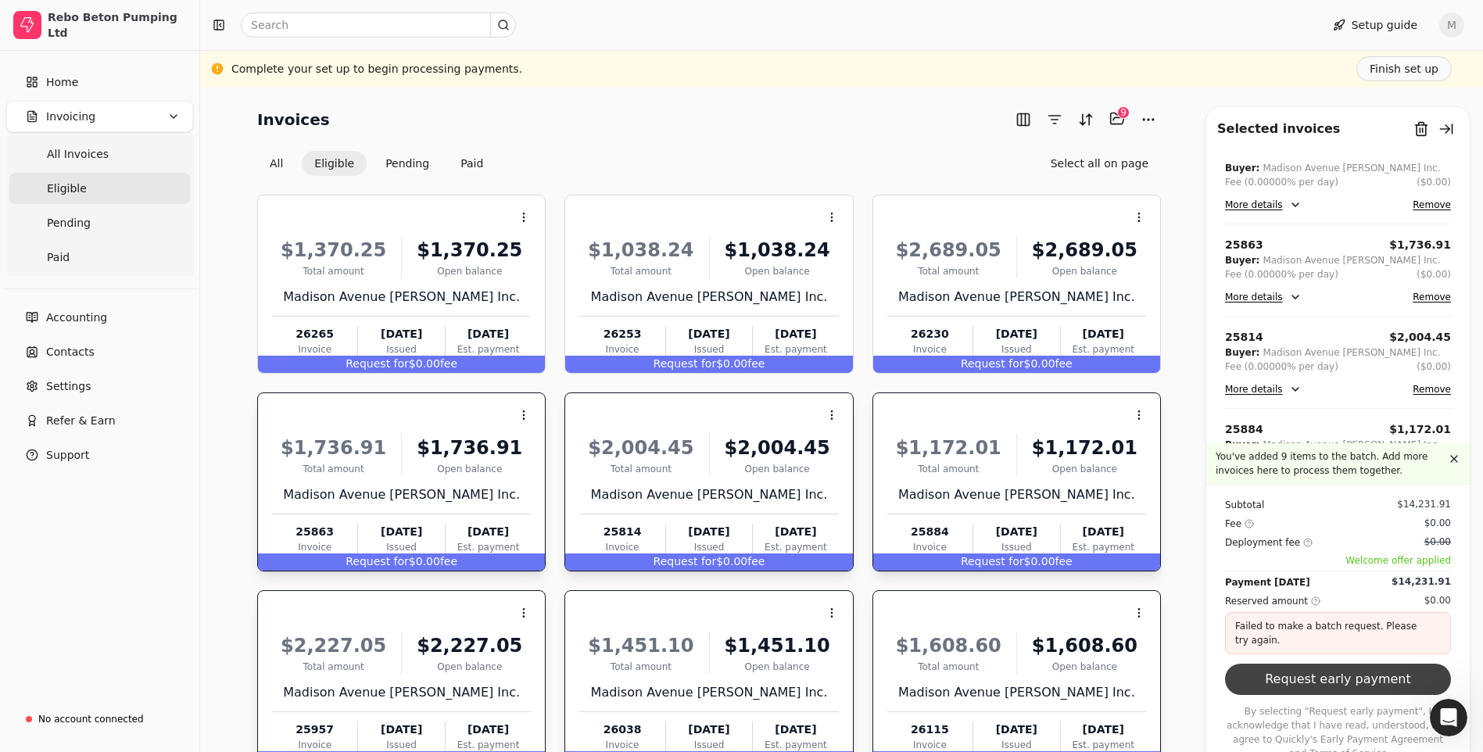
click at [1321, 693] on button "Request early payment" at bounding box center [1338, 679] width 226 height 31
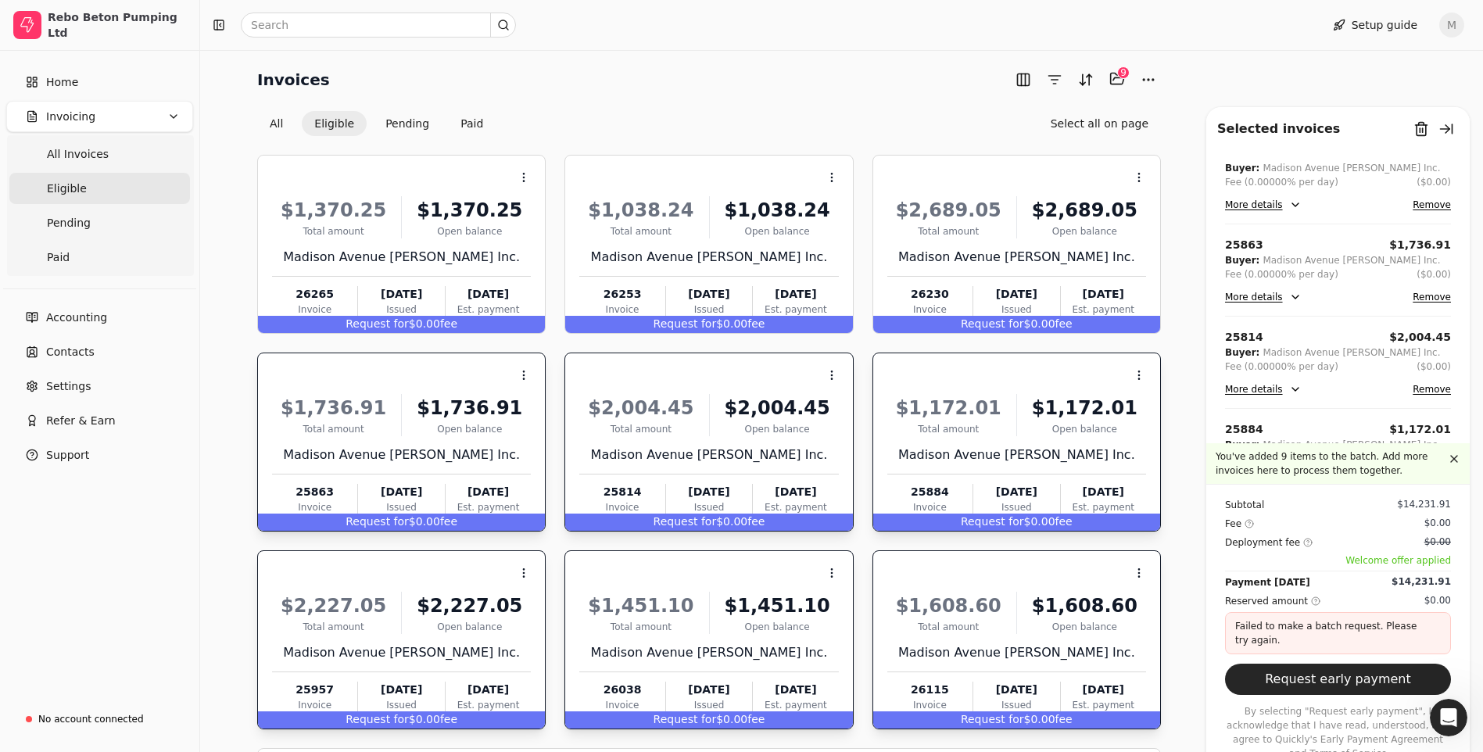
scroll to position [104, 0]
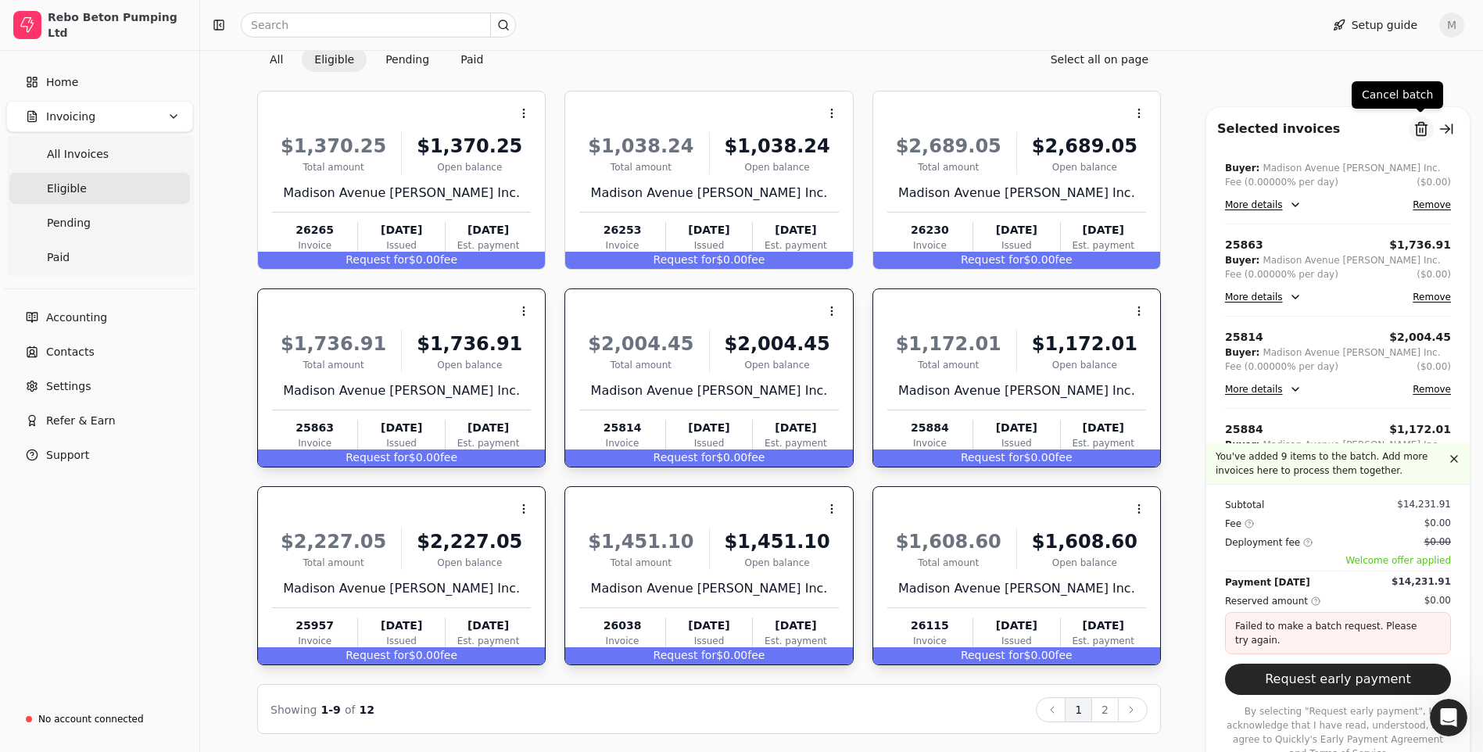
click at [1418, 127] on button "Remove from batch" at bounding box center [1421, 129] width 25 height 25
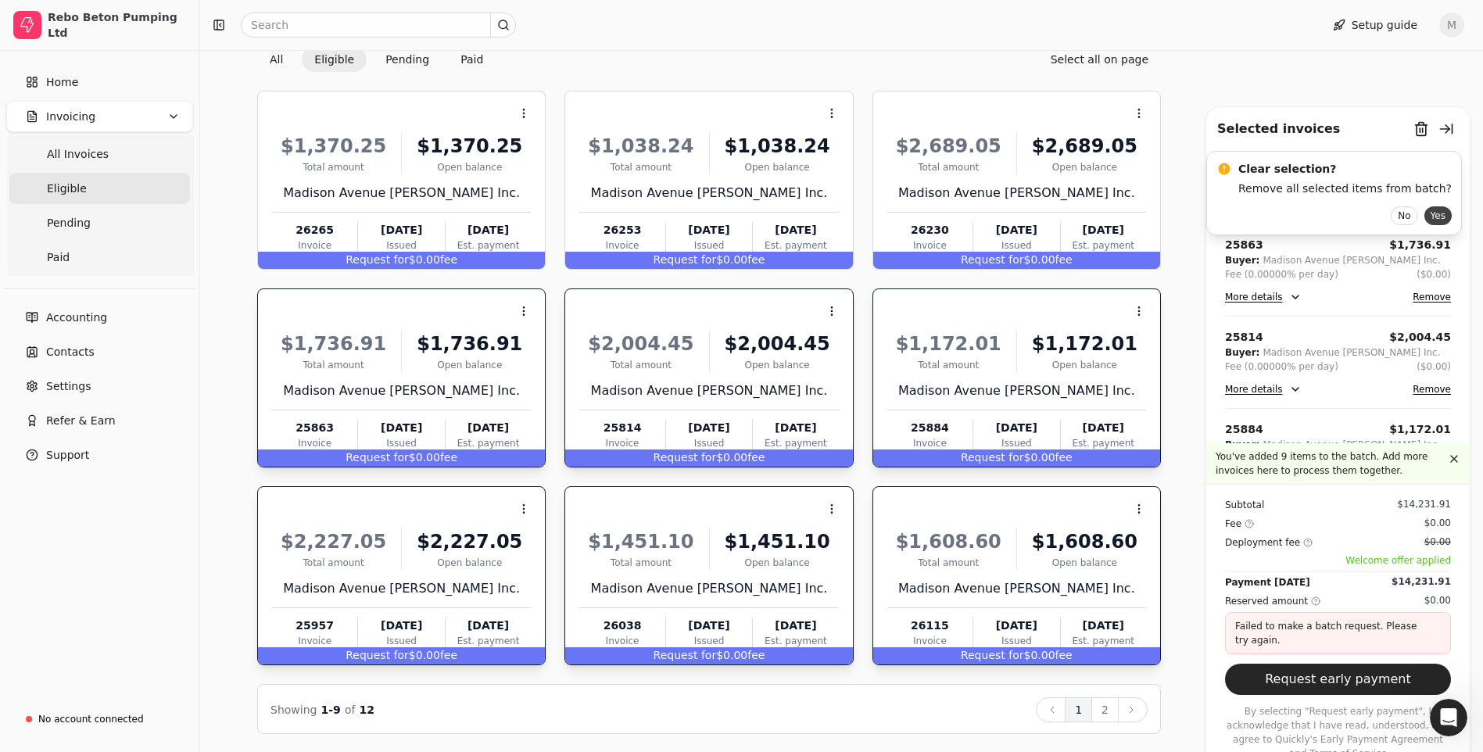
click at [1425, 220] on button "Yes" at bounding box center [1438, 215] width 27 height 19
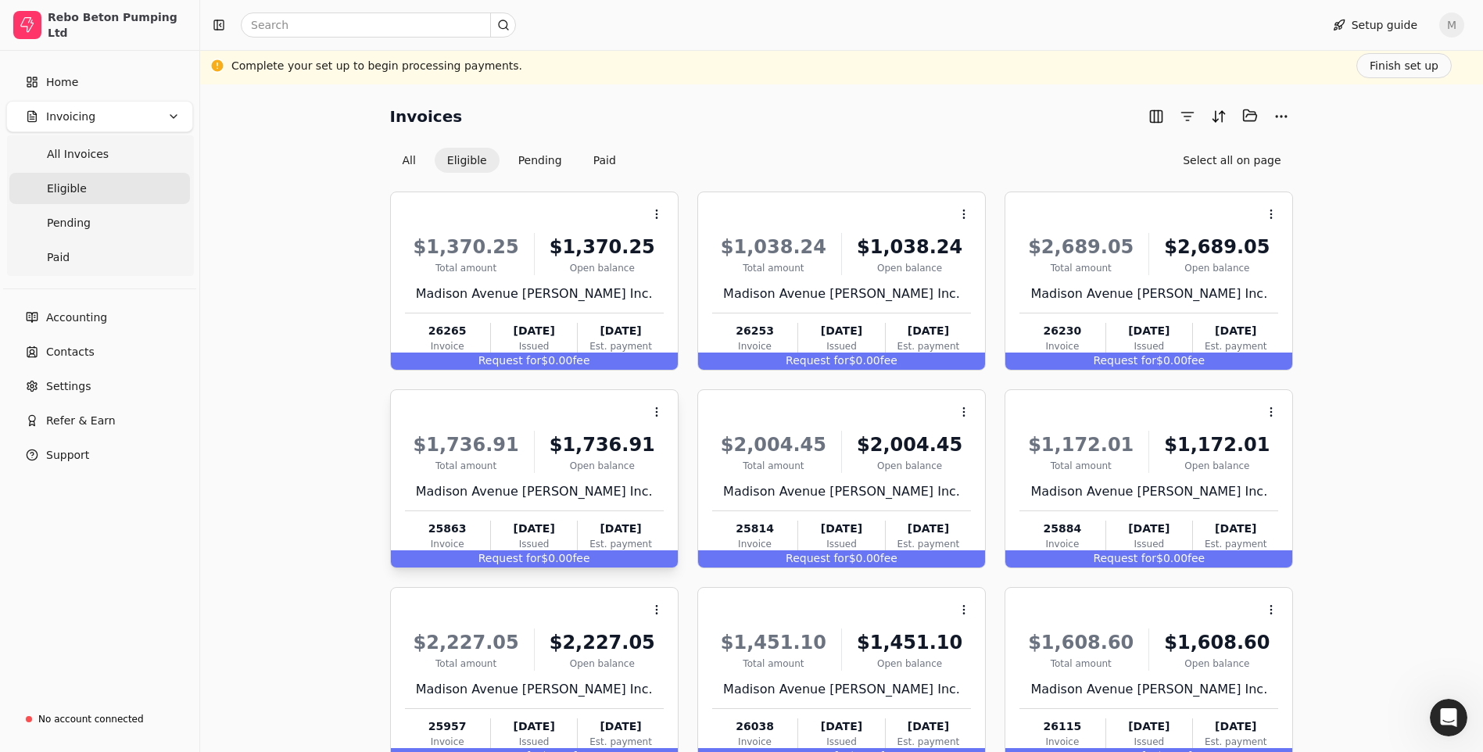
scroll to position [0, 0]
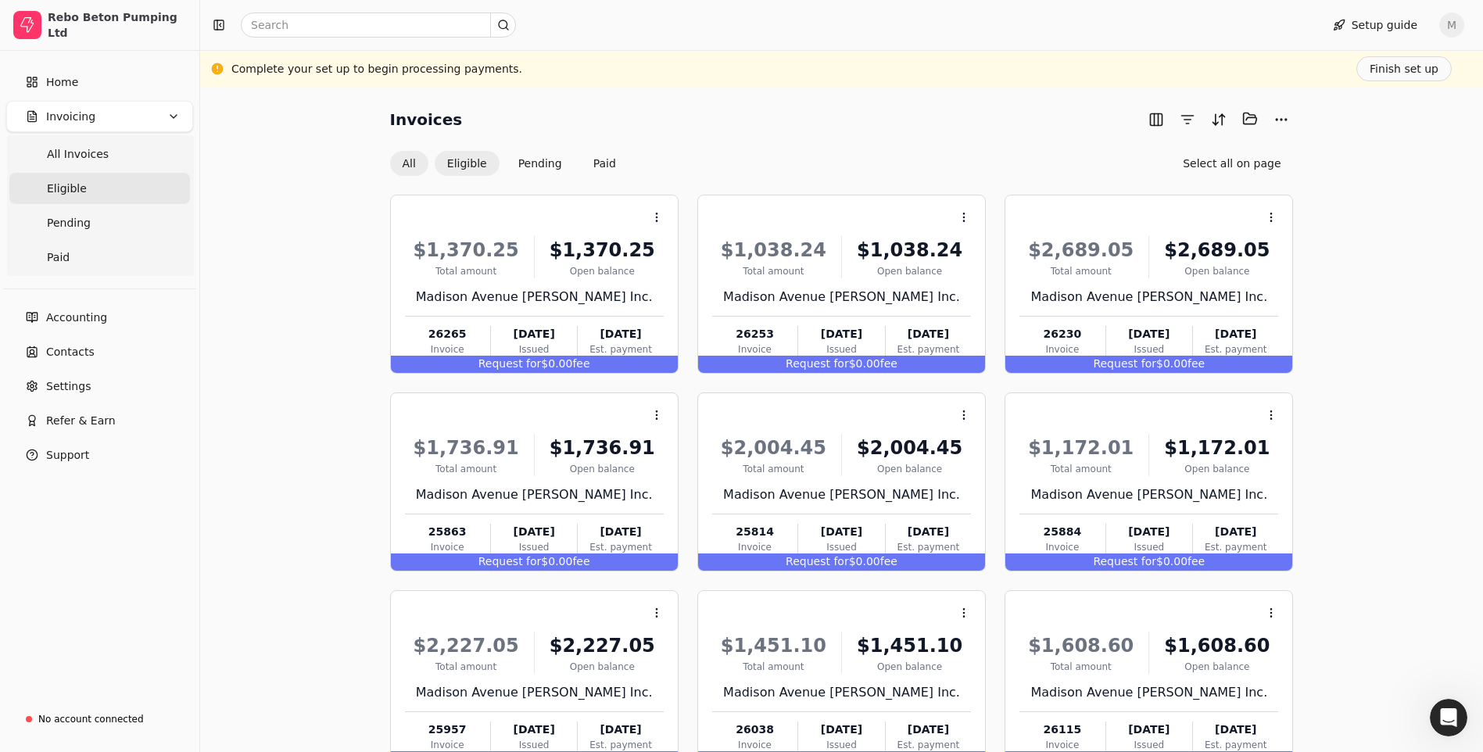
click at [405, 162] on button "All" at bounding box center [409, 163] width 38 height 25
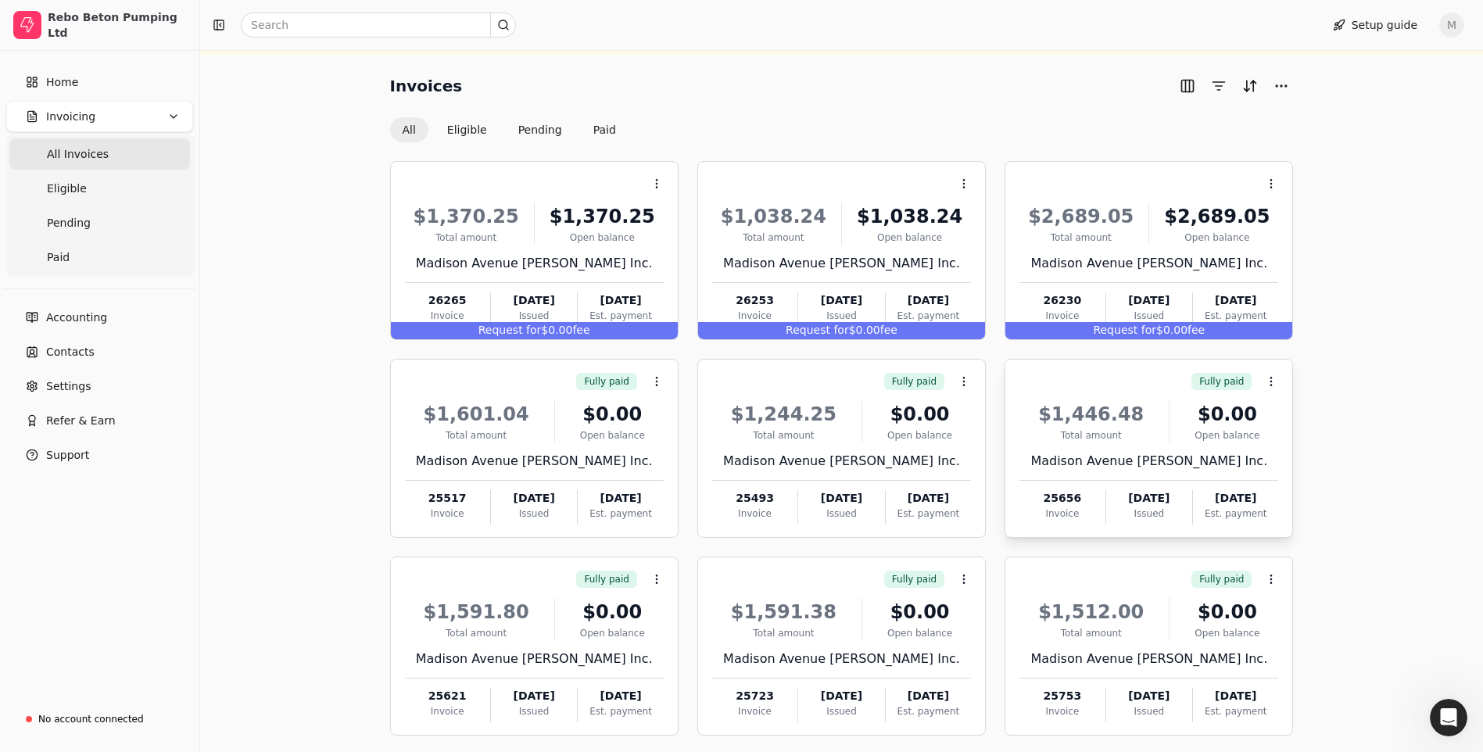
scroll to position [104, 0]
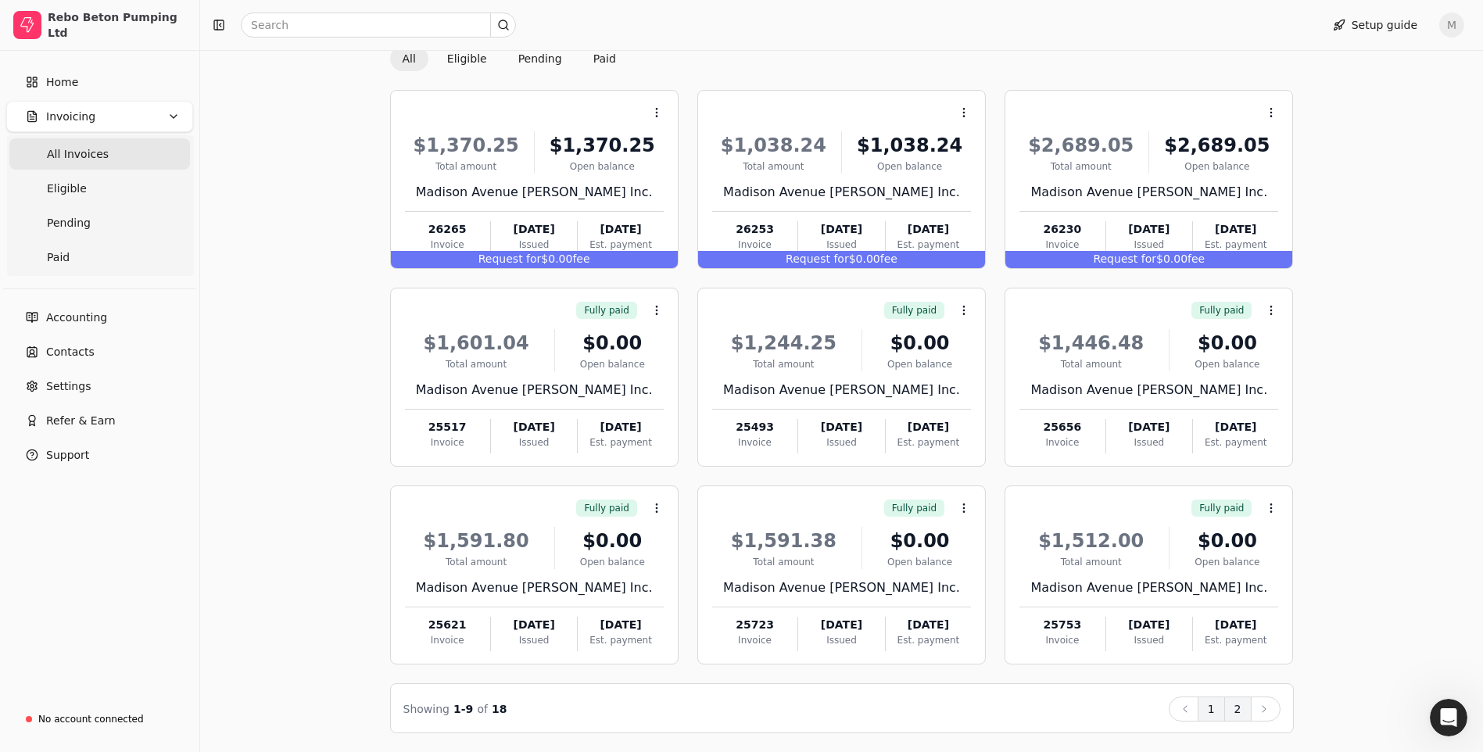
click at [1236, 714] on button "2" at bounding box center [1238, 709] width 27 height 25
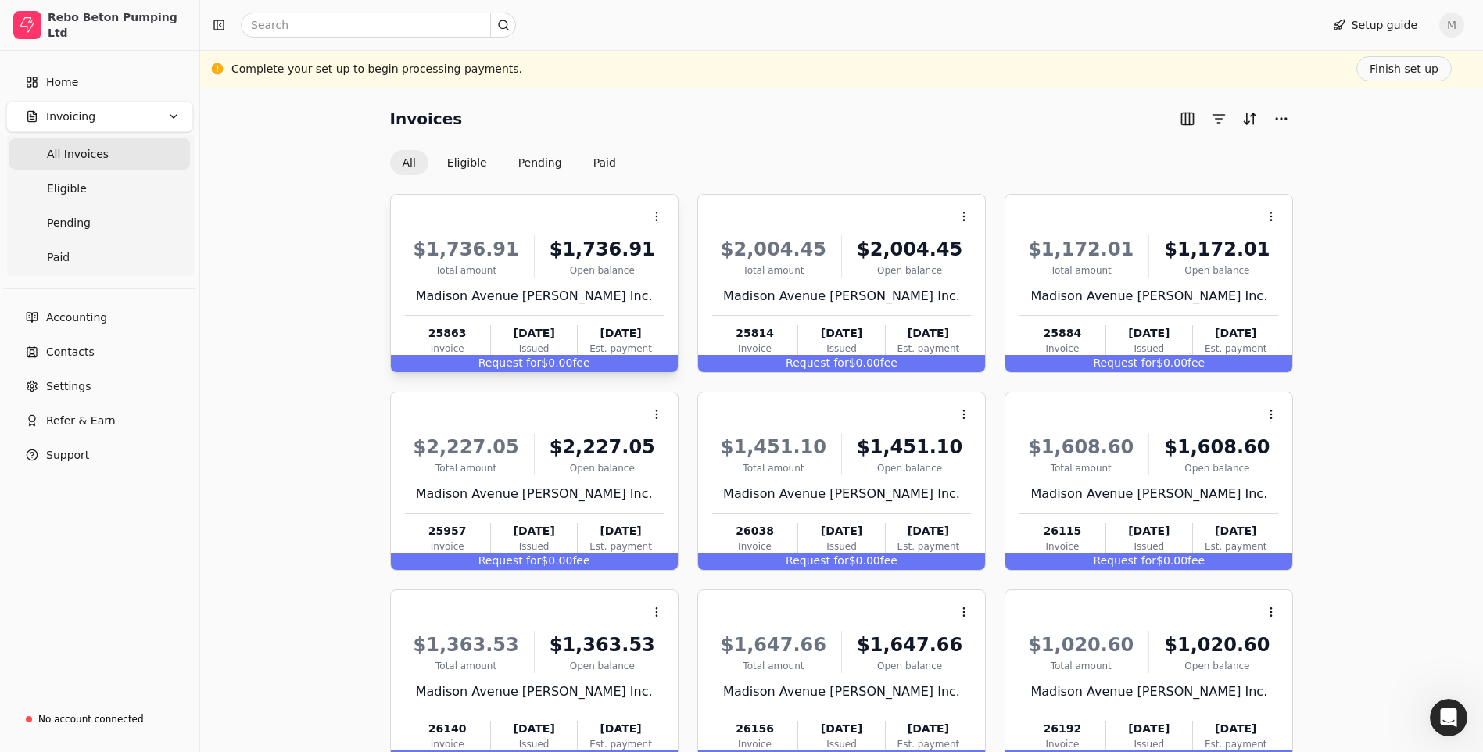
click at [572, 360] on span "fee" at bounding box center [580, 363] width 17 height 13
click at [540, 249] on div "$1,736.91 Total amount $1,736.91 Open balance" at bounding box center [534, 256] width 259 height 42
click at [525, 363] on span "Request for" at bounding box center [510, 363] width 63 height 13
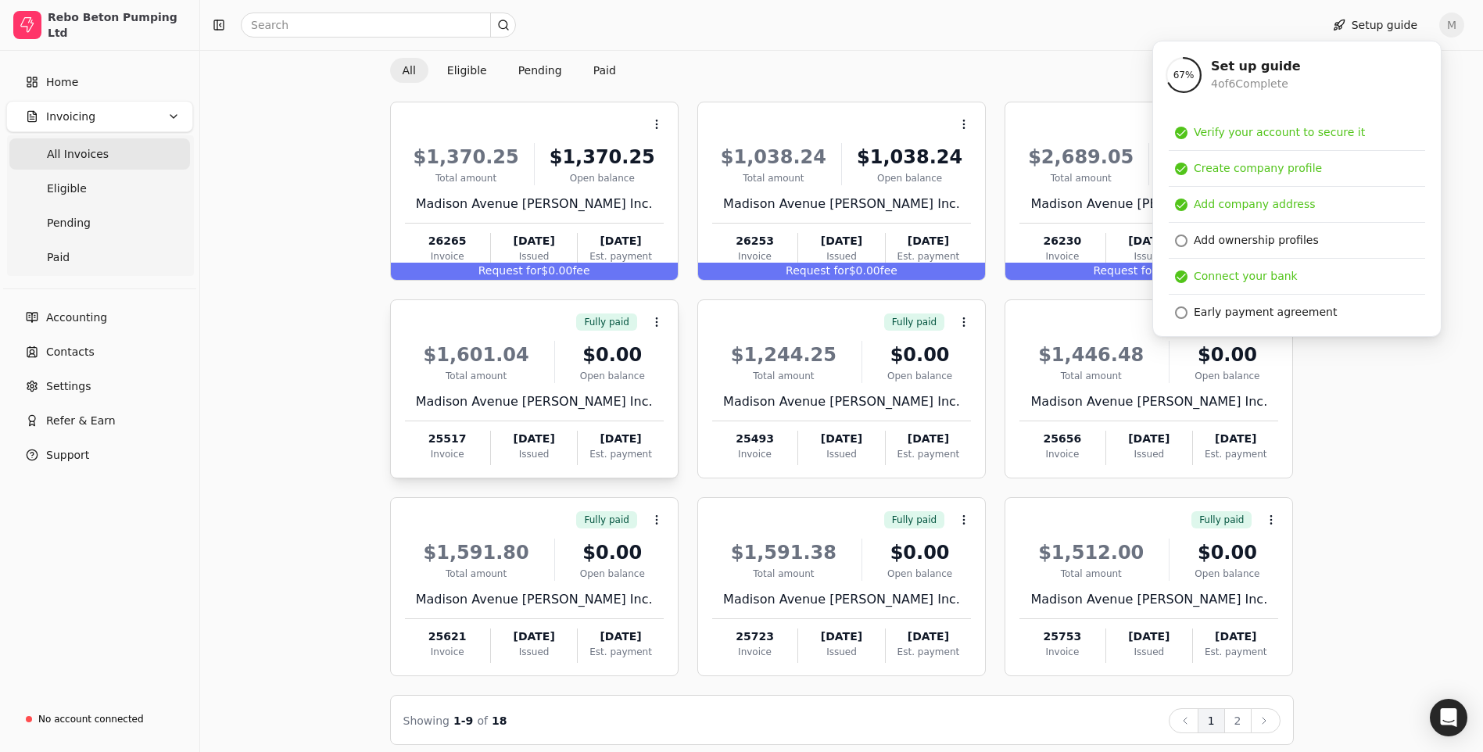
scroll to position [104, 0]
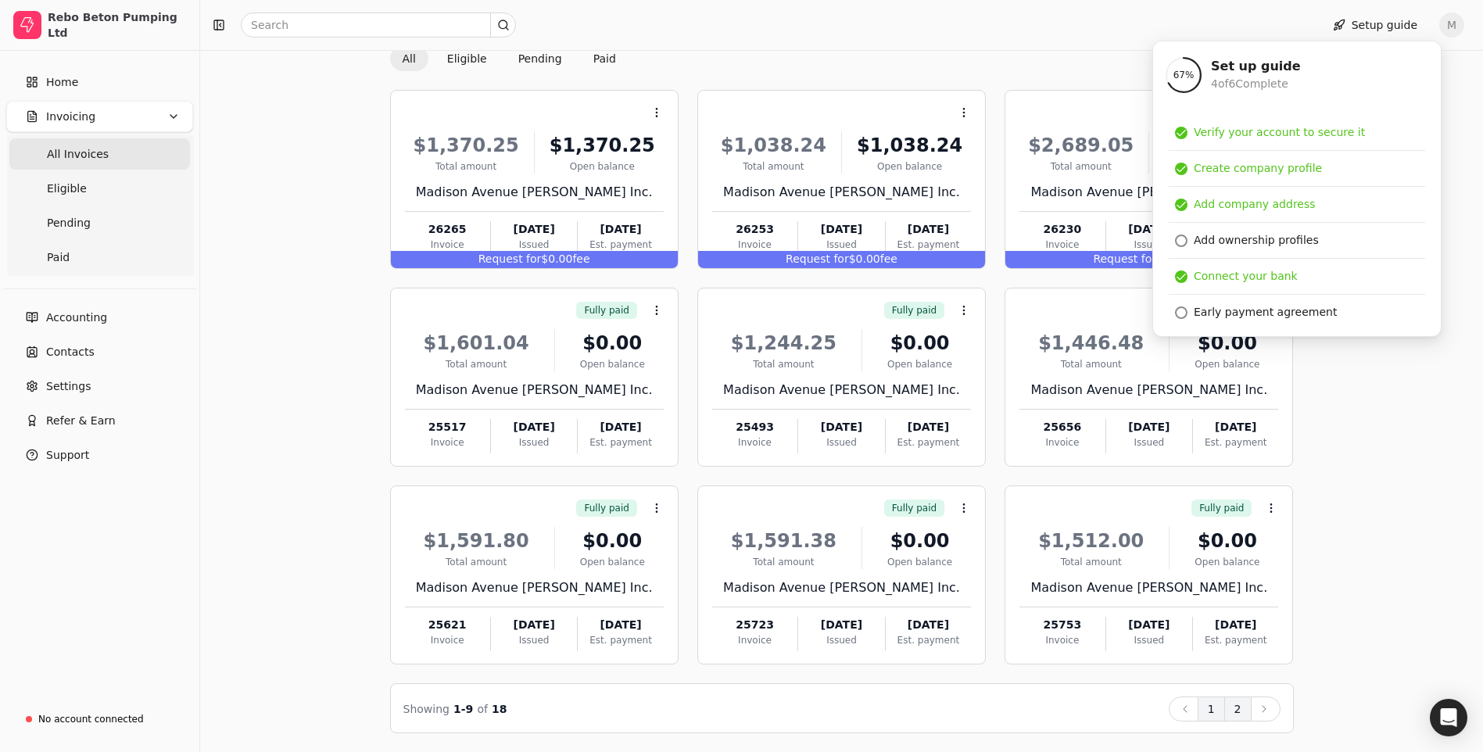
click at [1232, 714] on button "2" at bounding box center [1238, 709] width 27 height 25
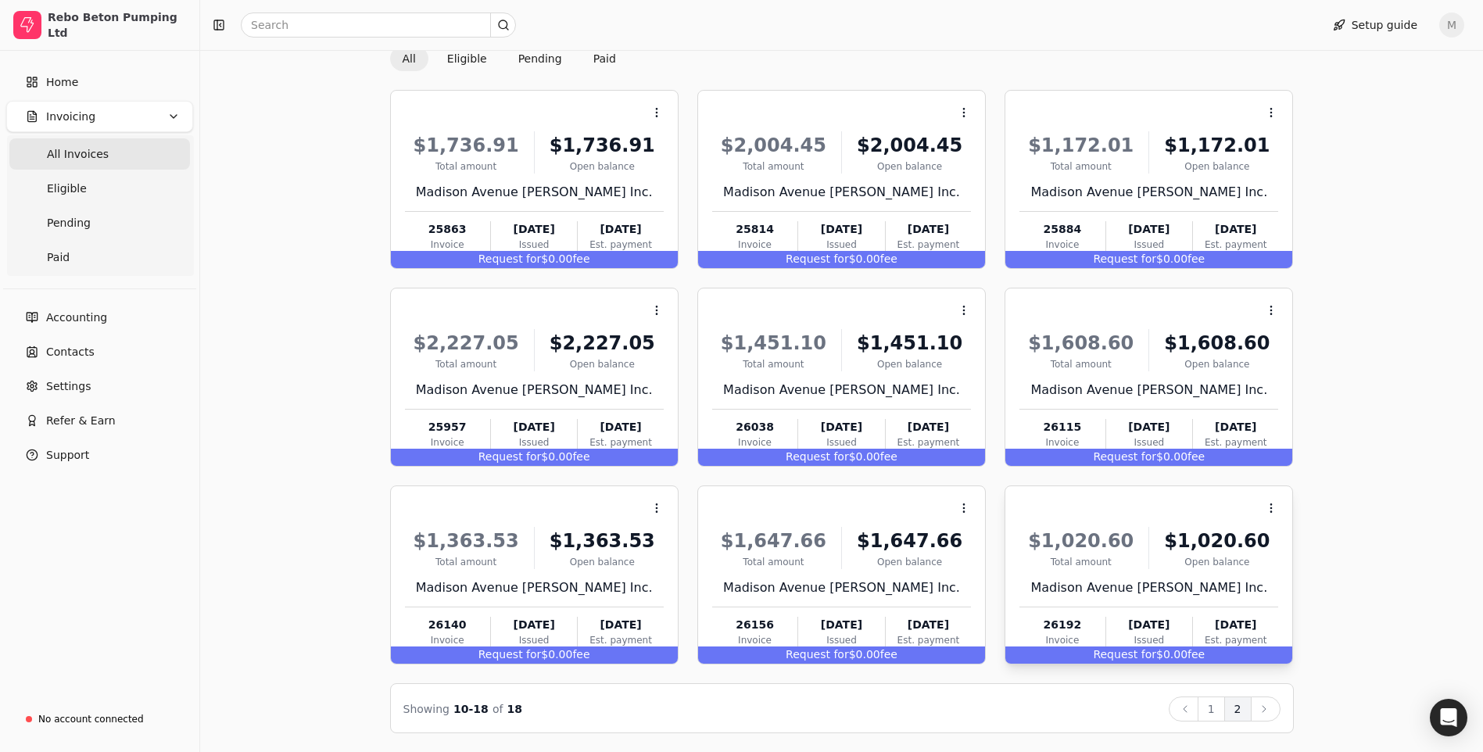
click at [1121, 557] on div "Total amount" at bounding box center [1081, 562] width 123 height 14
click at [1111, 654] on span "Request for" at bounding box center [1124, 654] width 63 height 13
click at [1334, 545] on li "Open" at bounding box center [1346, 547] width 192 height 29
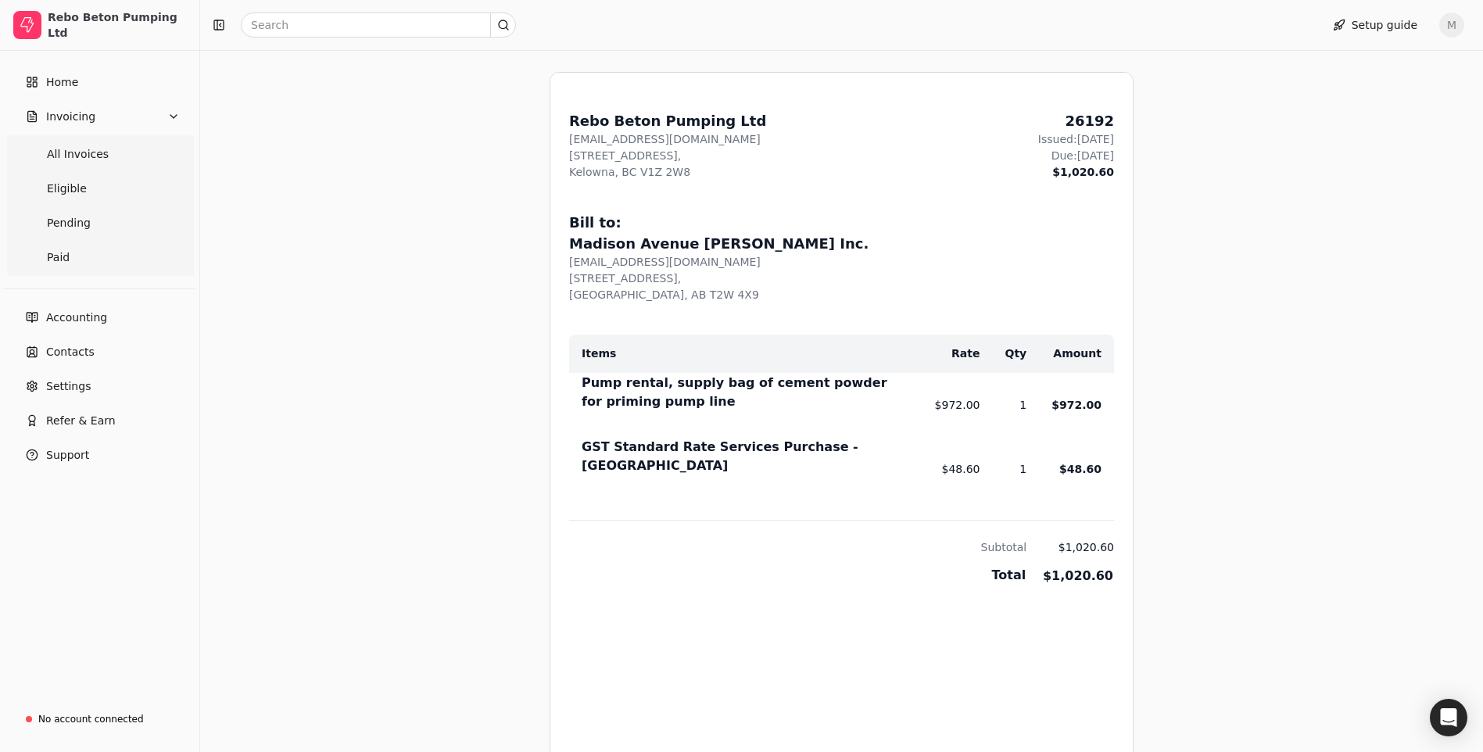
scroll to position [556, 0]
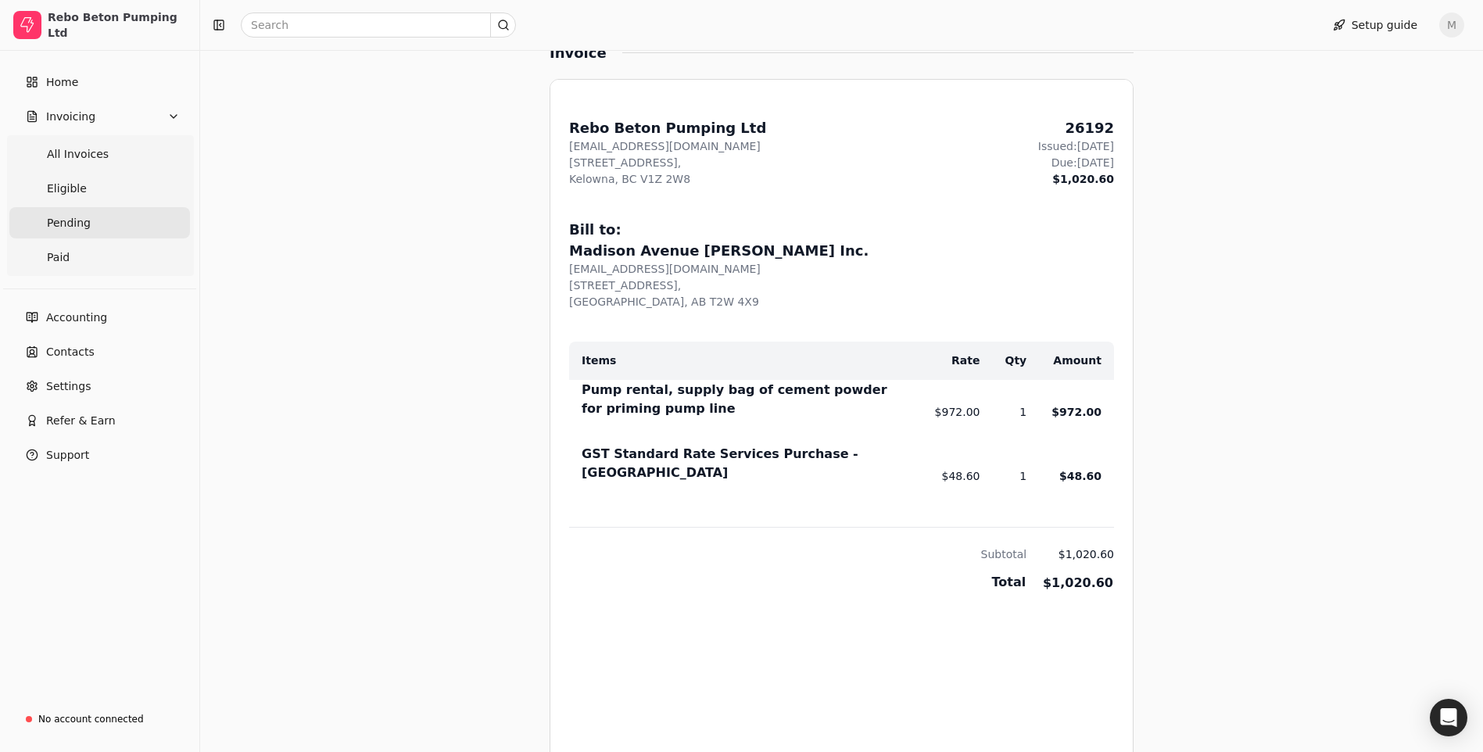
click at [85, 225] on span "Pending" at bounding box center [69, 223] width 44 height 16
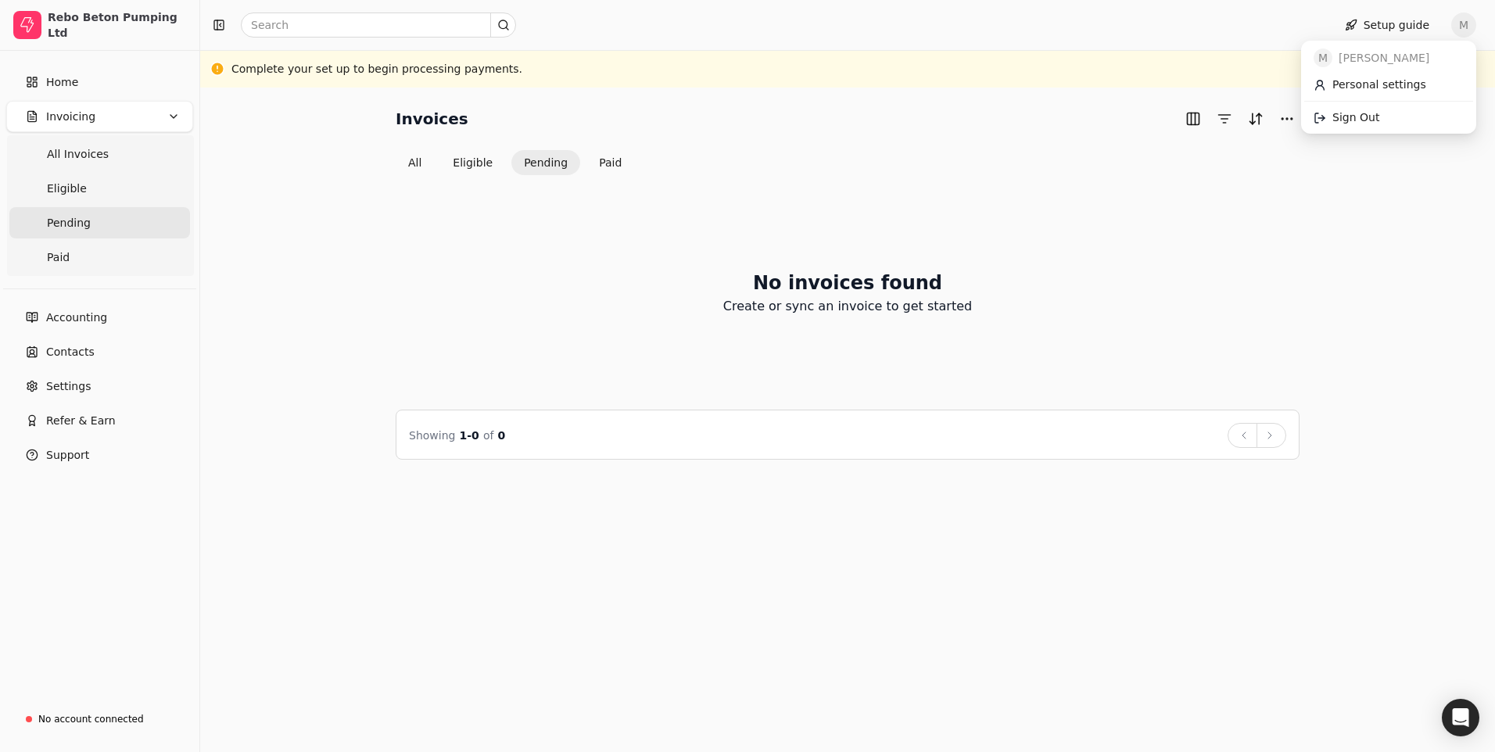
click at [1470, 25] on span "M" at bounding box center [1463, 25] width 25 height 25
click at [1367, 114] on span "Sign Out" at bounding box center [1355, 117] width 47 height 16
